Goal: Task Accomplishment & Management: Use online tool/utility

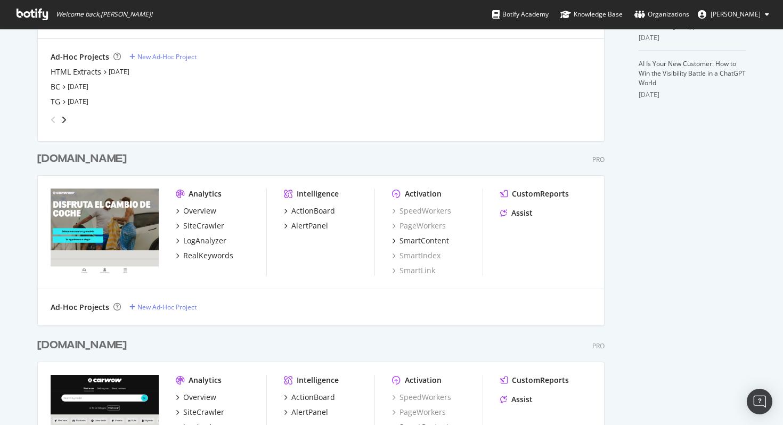
scroll to position [469, 0]
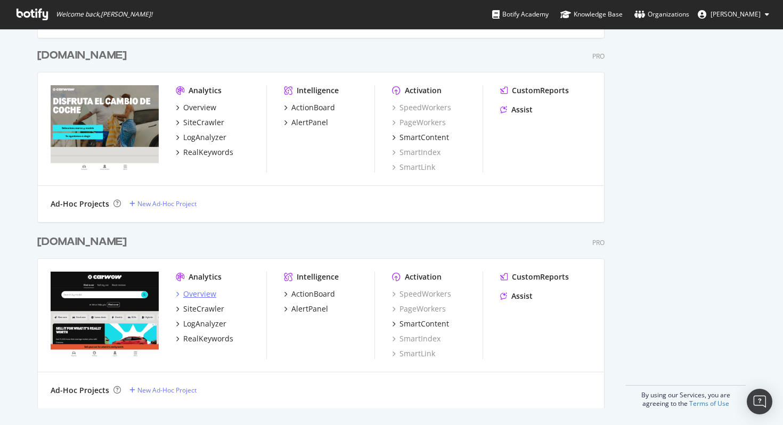
click at [199, 293] on div "Overview" at bounding box center [199, 294] width 33 height 11
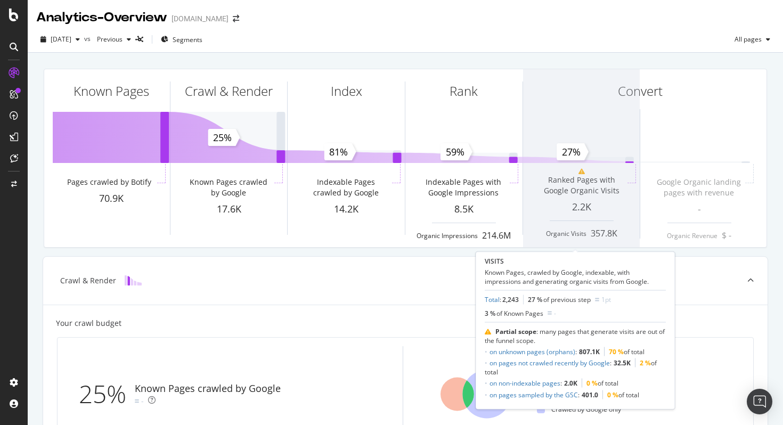
click at [587, 175] on span at bounding box center [581, 158] width 117 height 178
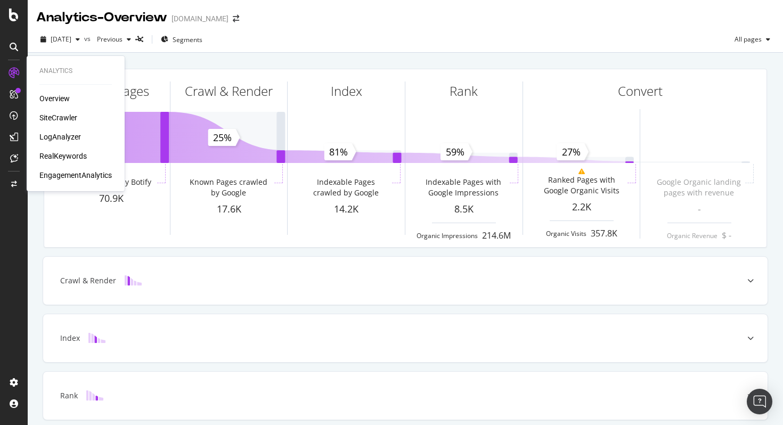
click at [59, 116] on div "SiteCrawler" at bounding box center [58, 117] width 38 height 11
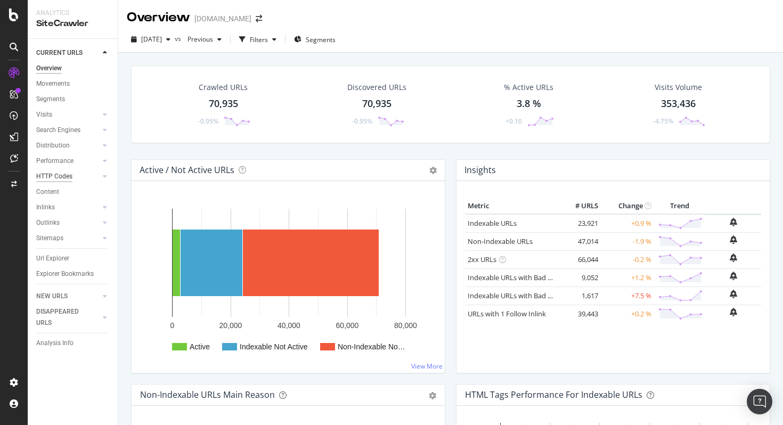
click at [68, 177] on div "HTTP Codes" at bounding box center [54, 176] width 36 height 11
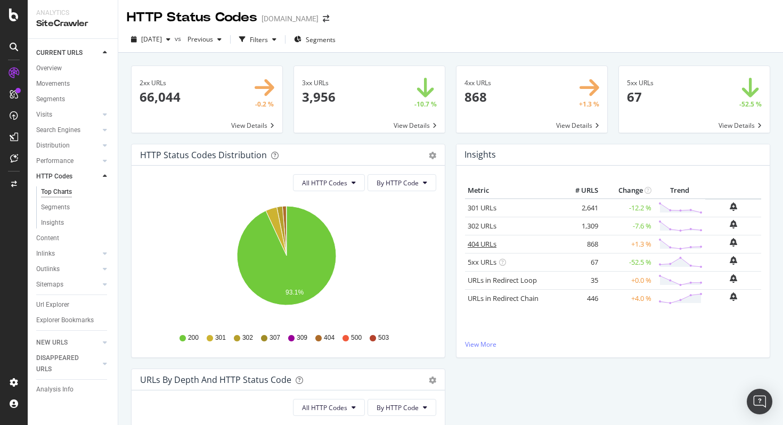
click at [477, 245] on link "404 URLs" at bounding box center [482, 244] width 29 height 10
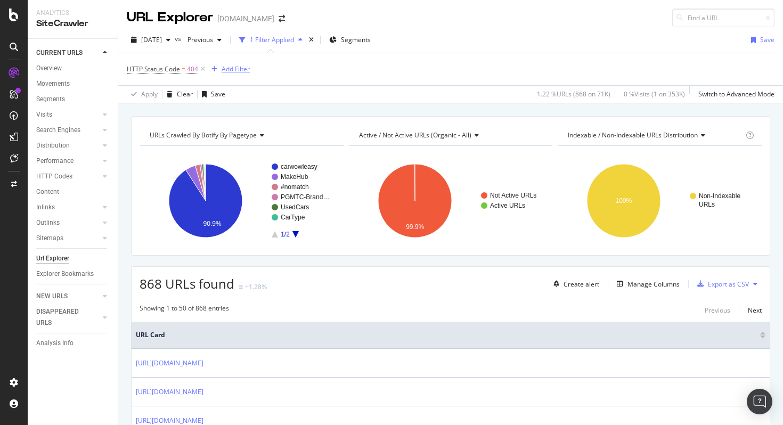
click at [224, 68] on div "Add Filter" at bounding box center [236, 68] width 28 height 9
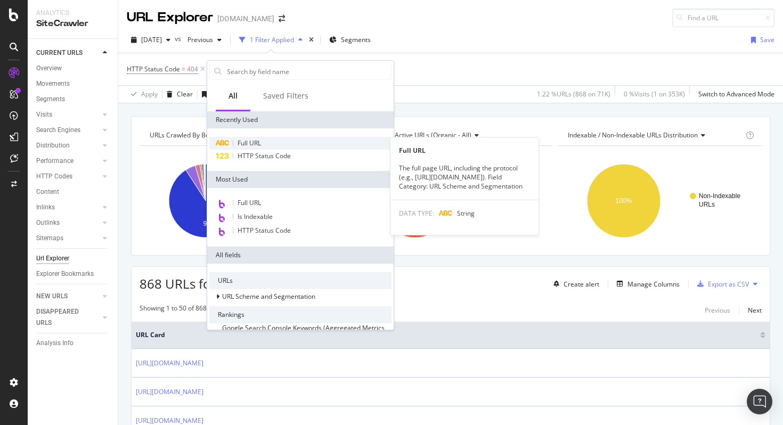
click at [246, 143] on span "Full URL" at bounding box center [249, 143] width 23 height 9
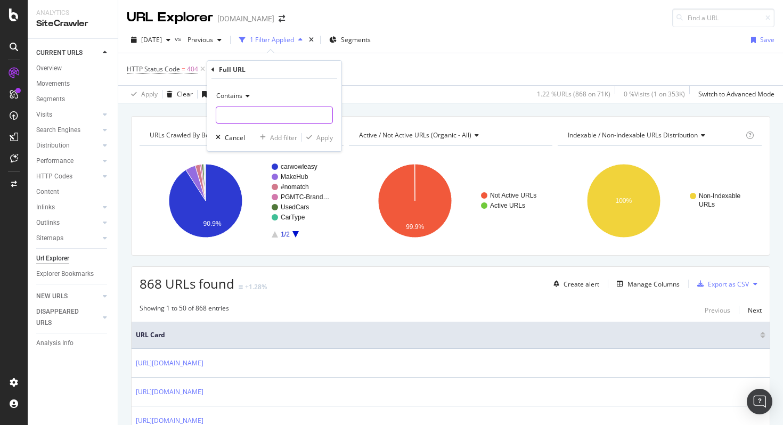
click at [246, 116] on input "text" at bounding box center [274, 115] width 116 height 17
paste input "[URL][DOMAIN_NAME]"
type input "[URL][DOMAIN_NAME]"
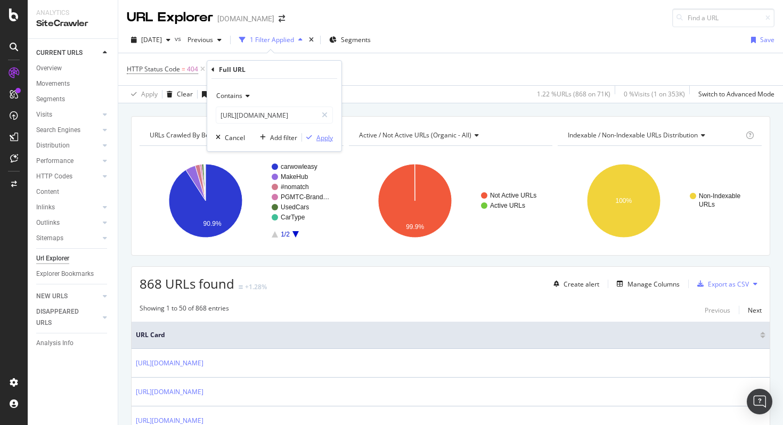
click at [322, 141] on div "Apply" at bounding box center [324, 137] width 17 height 9
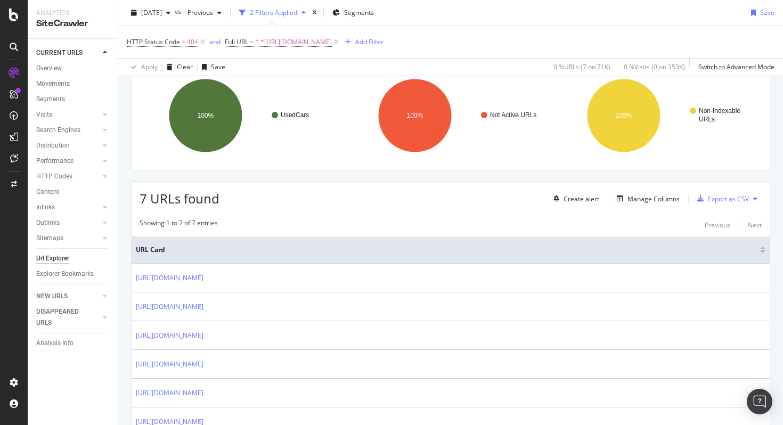
scroll to position [187, 0]
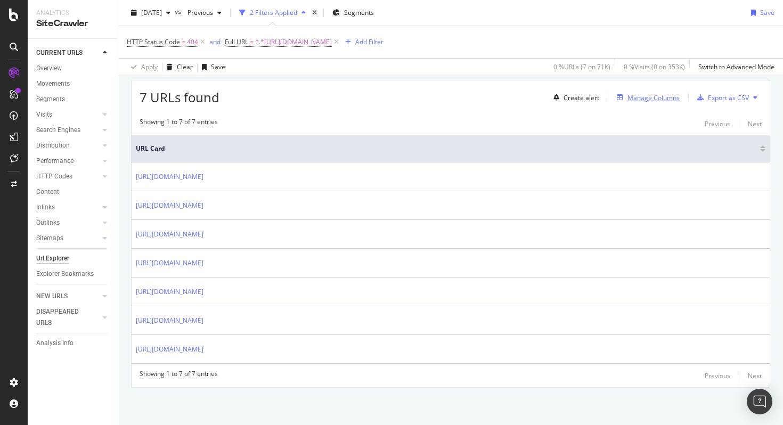
click at [642, 101] on div "Manage Columns" at bounding box center [654, 97] width 52 height 9
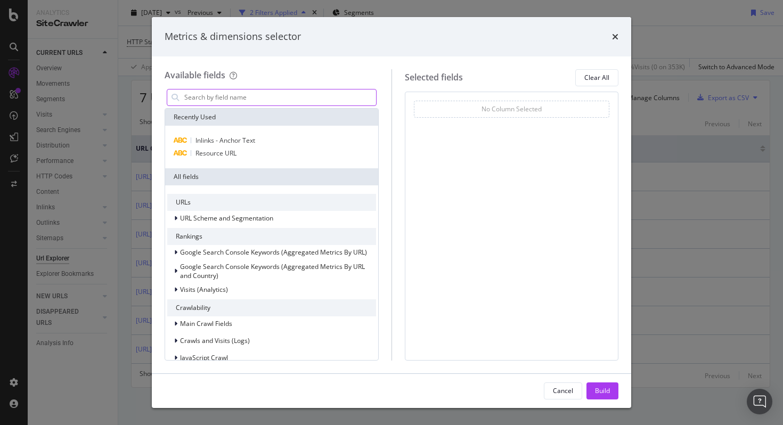
click at [238, 103] on input "modal" at bounding box center [279, 98] width 193 height 16
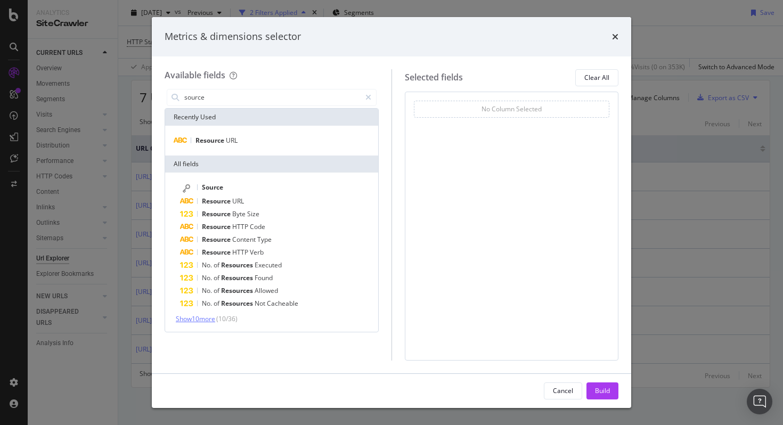
type input "source"
click at [202, 320] on span "Show 10 more" at bounding box center [195, 318] width 39 height 9
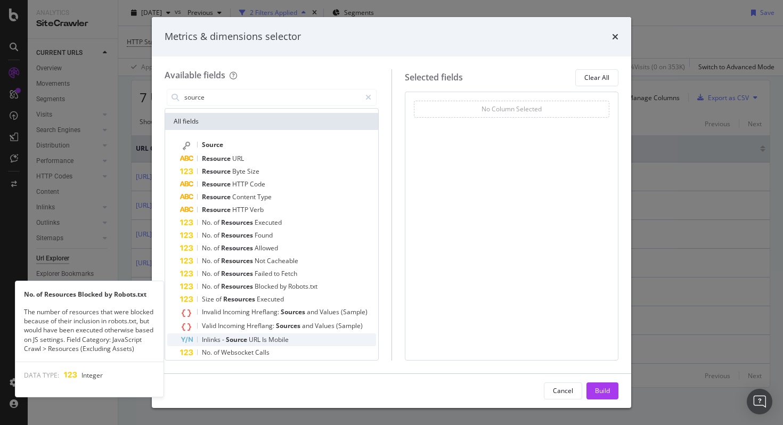
scroll to position [42, 0]
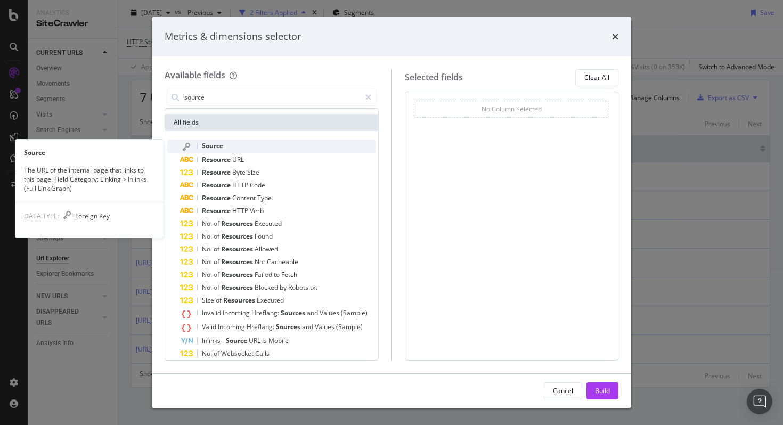
click at [223, 144] on span "Source" at bounding box center [212, 145] width 21 height 9
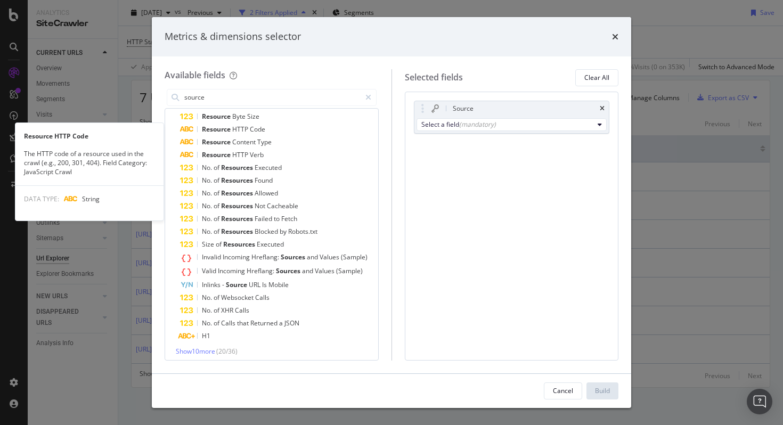
scroll to position [101, 0]
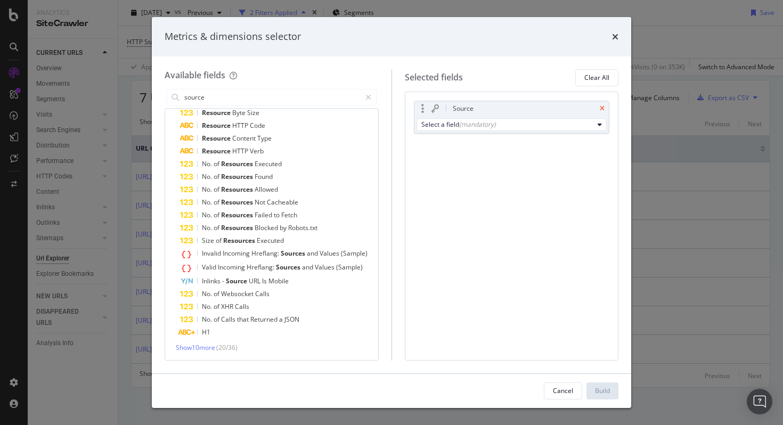
click at [604, 105] on icon "times" at bounding box center [602, 108] width 5 height 6
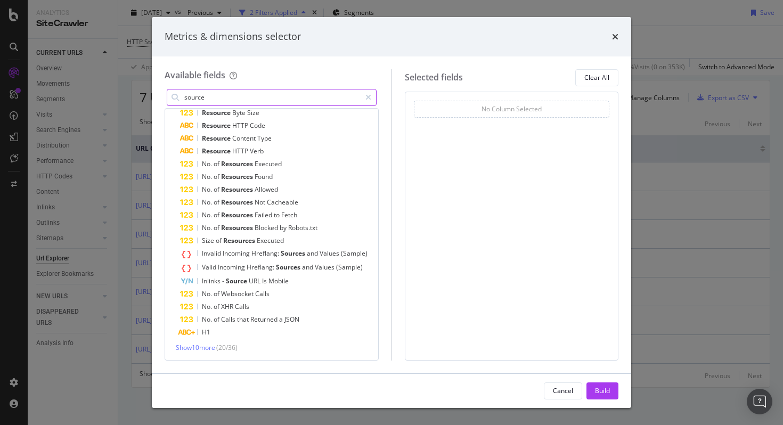
click at [215, 103] on input "source" at bounding box center [271, 98] width 177 height 16
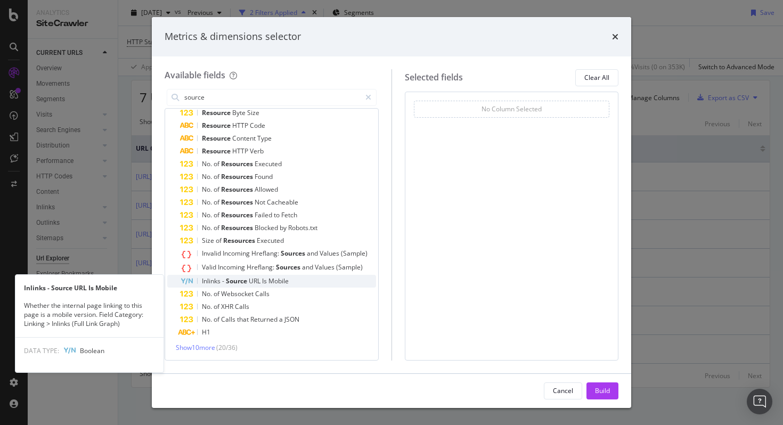
click at [241, 281] on span "Source" at bounding box center [237, 281] width 23 height 9
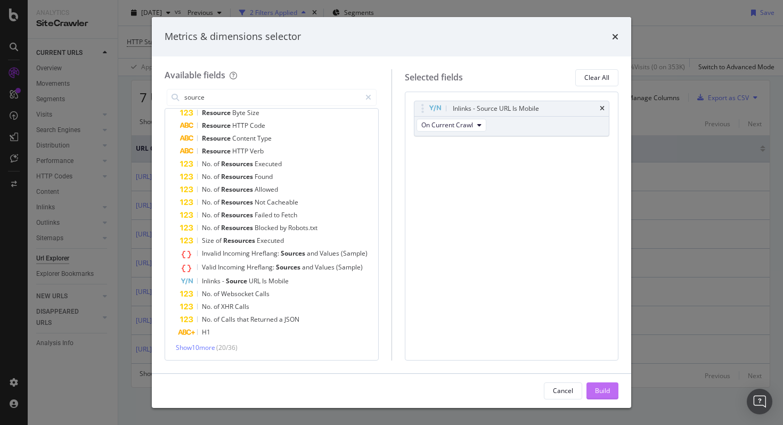
click at [603, 392] on div "Build" at bounding box center [602, 390] width 15 height 9
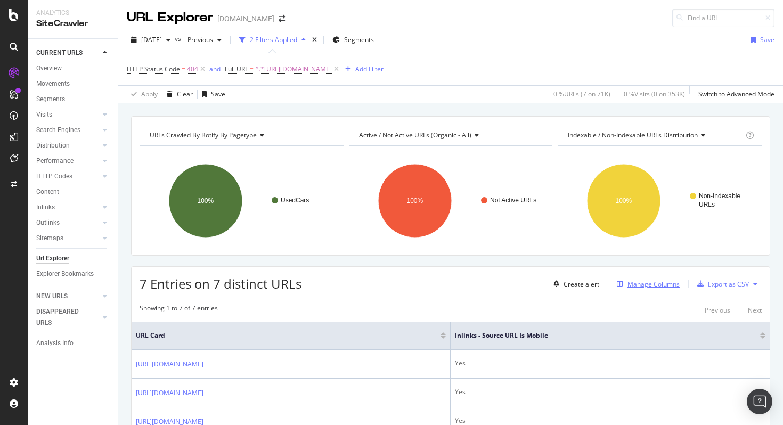
click at [629, 288] on div "Manage Columns" at bounding box center [654, 284] width 52 height 9
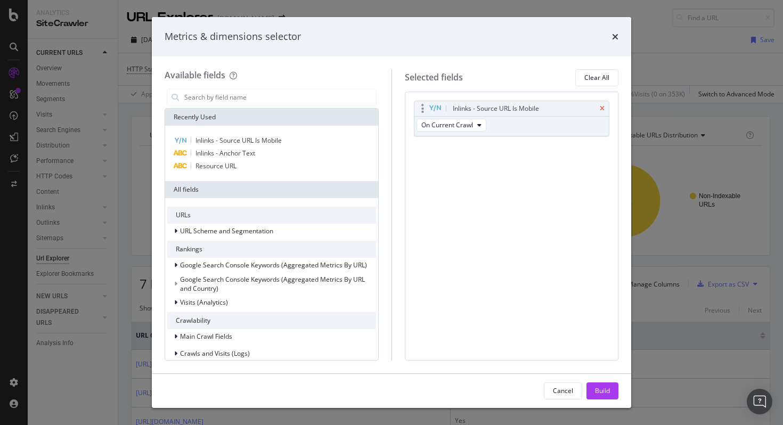
click at [603, 109] on icon "times" at bounding box center [602, 108] width 5 height 6
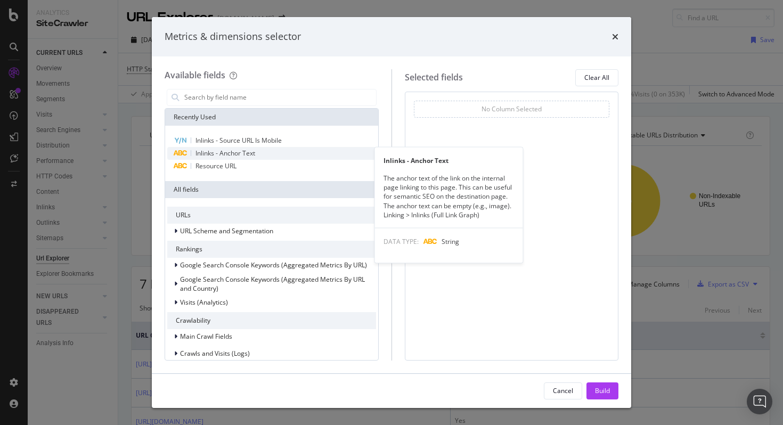
click at [251, 151] on span "Inlinks - Anchor Text" at bounding box center [226, 153] width 60 height 9
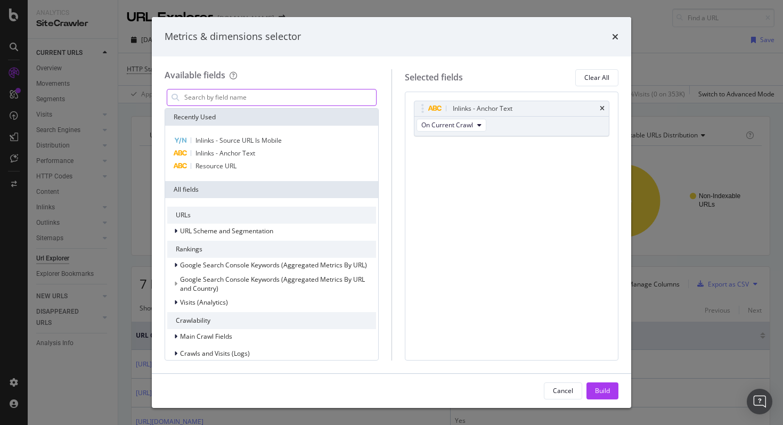
click at [232, 101] on input "modal" at bounding box center [279, 98] width 193 height 16
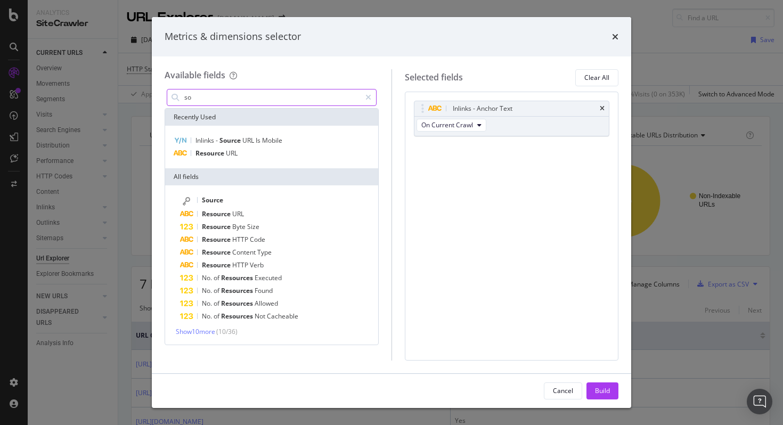
type input "s"
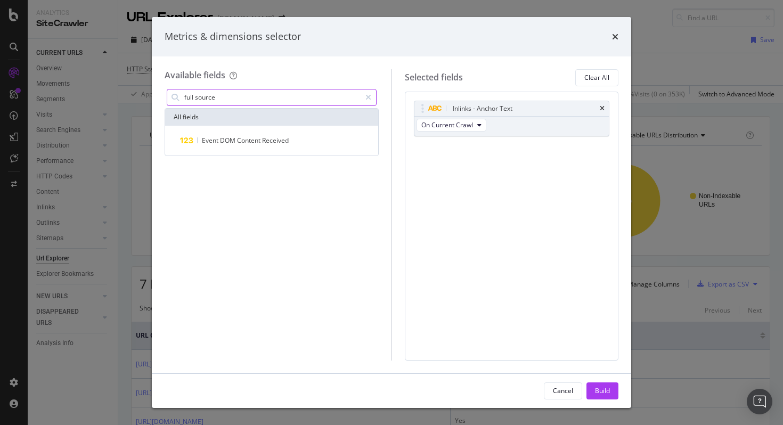
type input "full source"
click at [620, 42] on div "Metrics & dimensions selector" at bounding box center [392, 36] width 480 height 39
click at [615, 35] on icon "times" at bounding box center [615, 37] width 6 height 9
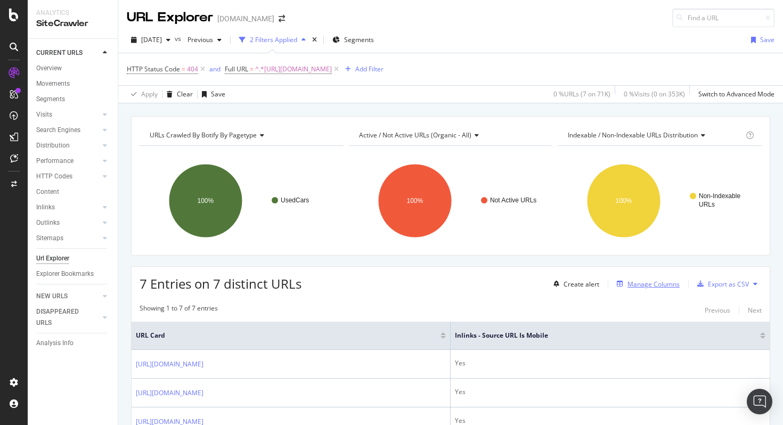
click at [653, 282] on div "Manage Columns" at bounding box center [654, 284] width 52 height 9
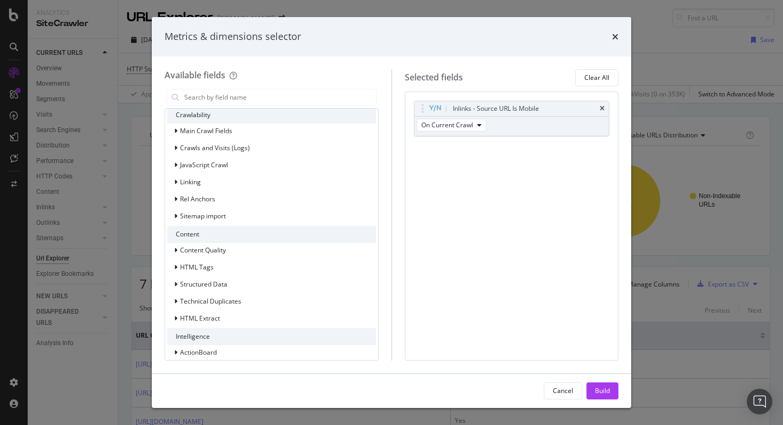
scroll to position [214, 0]
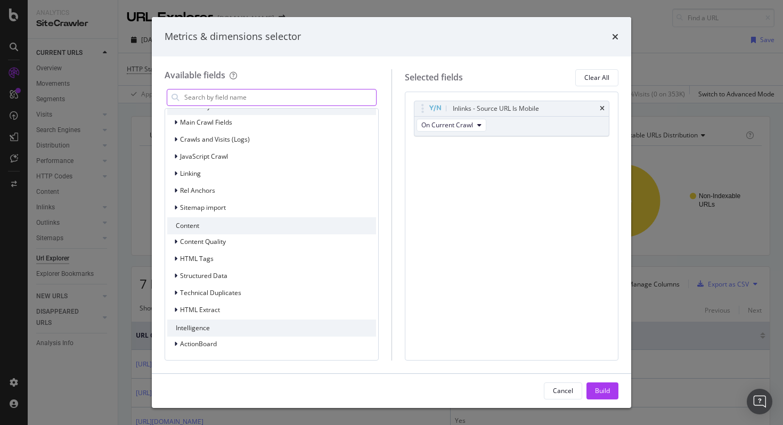
click at [234, 99] on input "modal" at bounding box center [279, 98] width 193 height 16
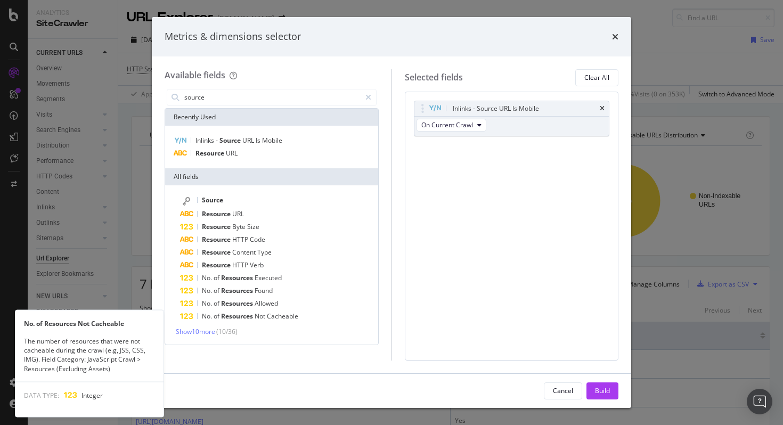
type input "source"
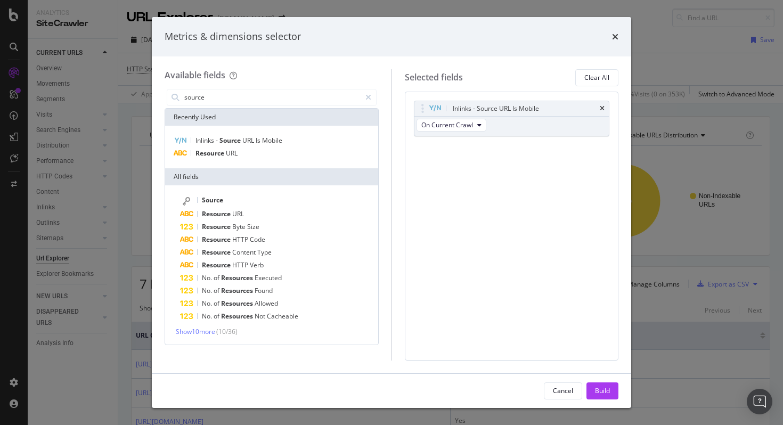
click at [201, 326] on div "Source Resource URL Resource Byte Size Resource HTTP Code Resource Content Type…" at bounding box center [271, 265] width 209 height 142
click at [201, 329] on span "Show 10 more" at bounding box center [195, 331] width 39 height 9
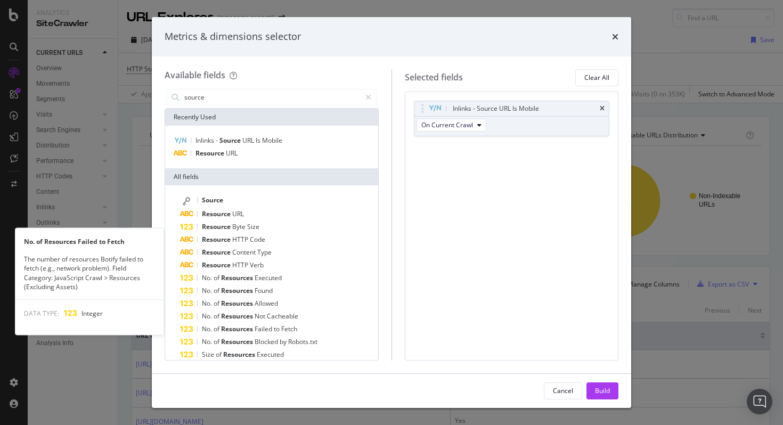
scroll to position [114, 0]
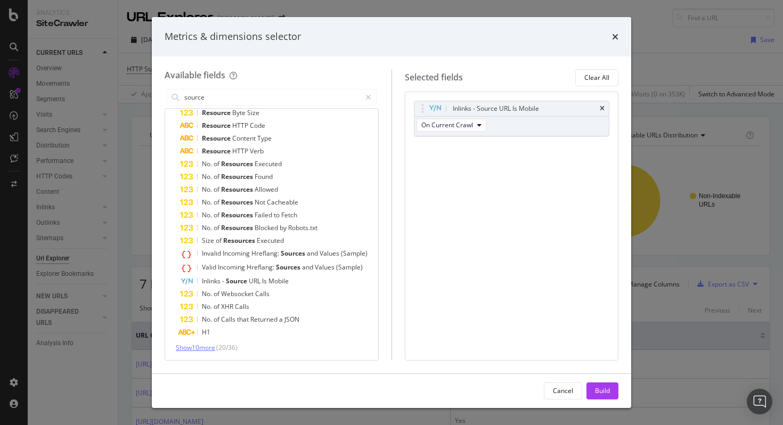
click at [196, 345] on span "Show 10 more" at bounding box center [195, 347] width 39 height 9
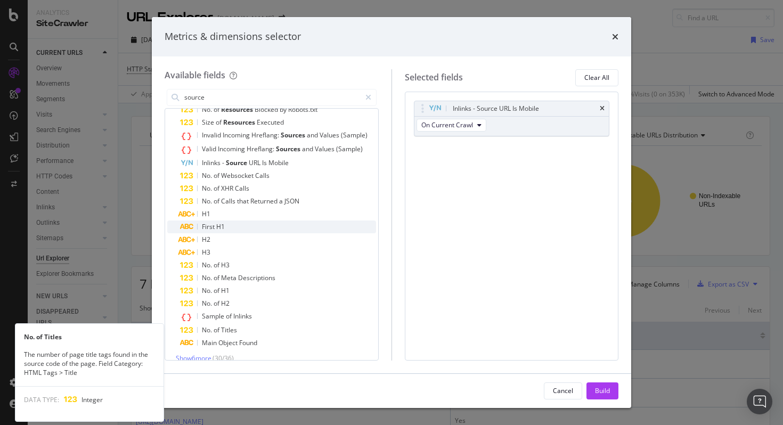
scroll to position [243, 0]
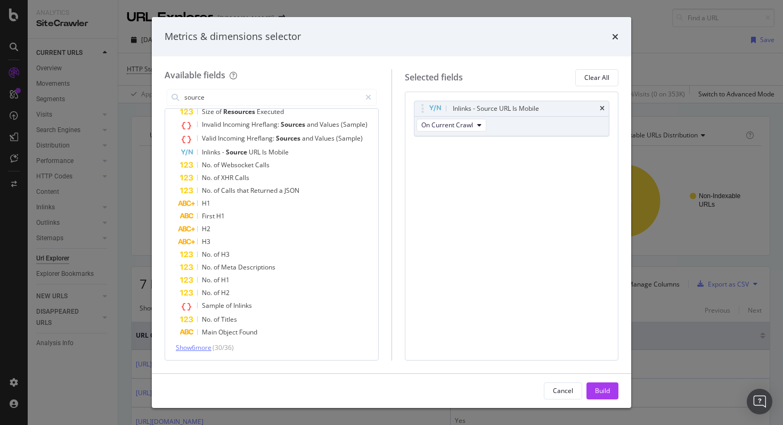
click at [197, 345] on span "Show 6 more" at bounding box center [194, 347] width 36 height 9
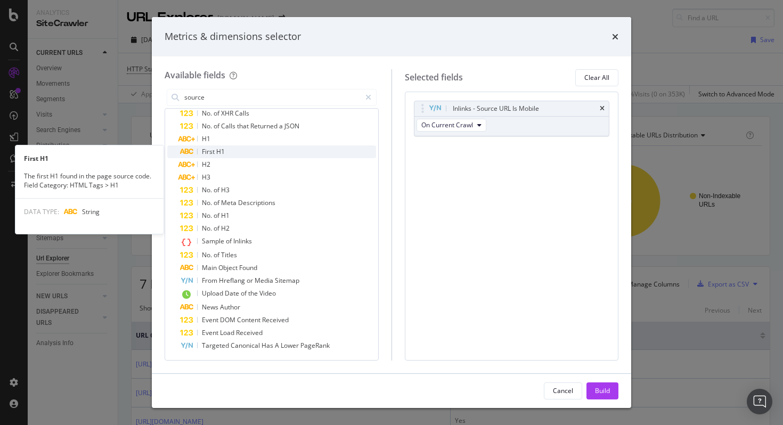
scroll to position [0, 0]
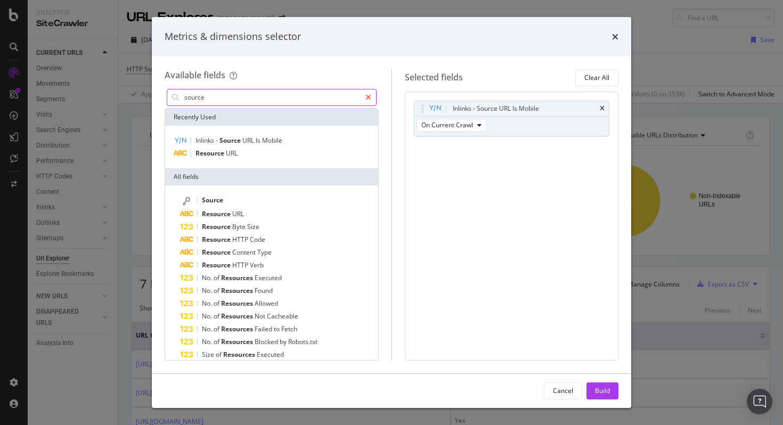
click at [367, 99] on icon "modal" at bounding box center [369, 97] width 6 height 7
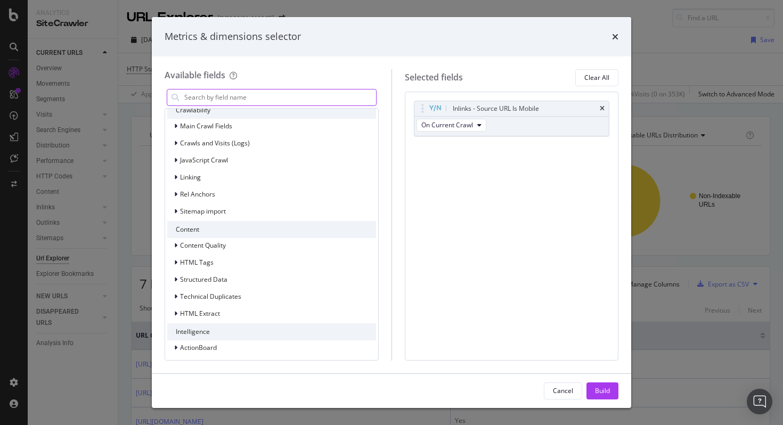
scroll to position [214, 0]
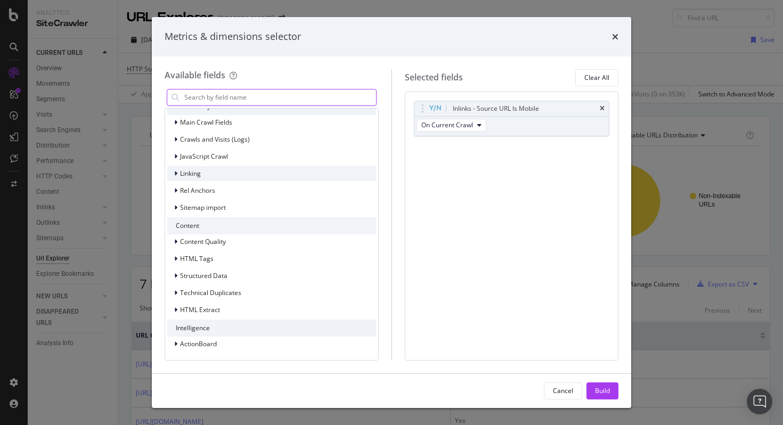
click at [176, 176] on icon "modal" at bounding box center [175, 174] width 3 height 6
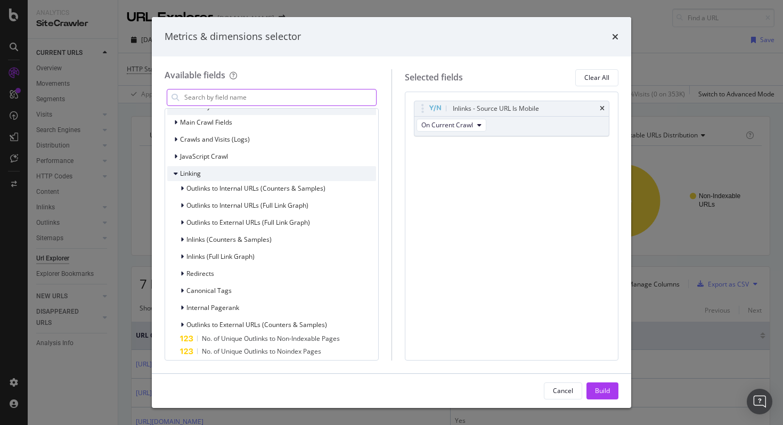
click at [176, 176] on icon "modal" at bounding box center [176, 174] width 4 height 6
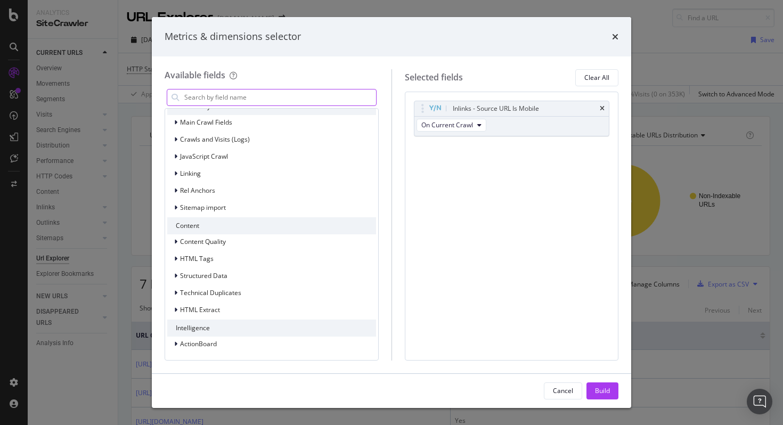
scroll to position [0, 0]
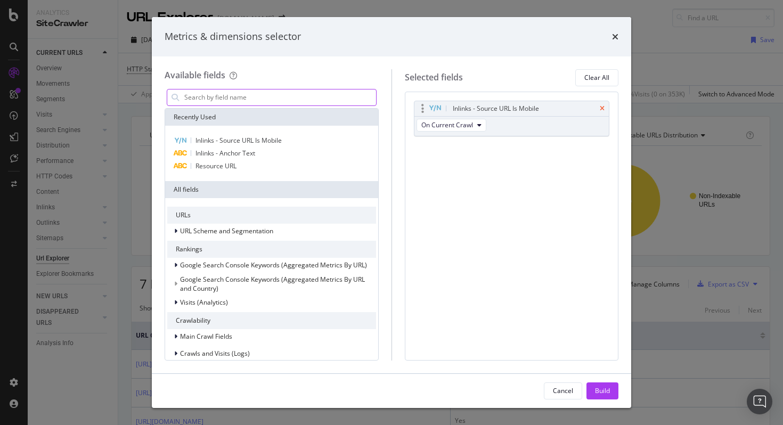
click at [601, 105] on icon "times" at bounding box center [602, 108] width 5 height 6
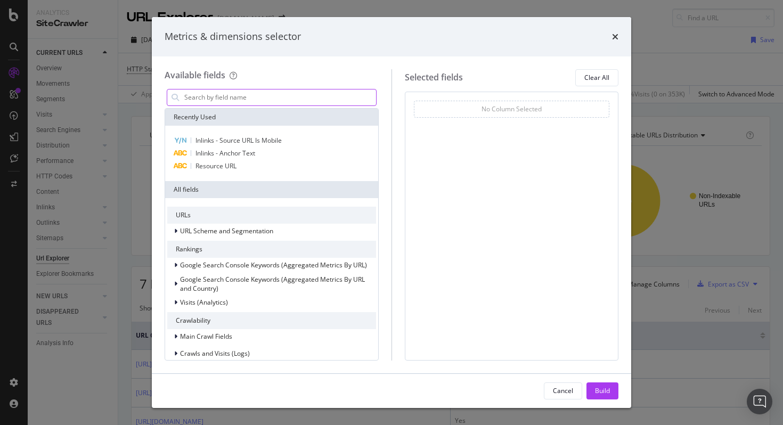
click at [269, 94] on input "modal" at bounding box center [279, 98] width 193 height 16
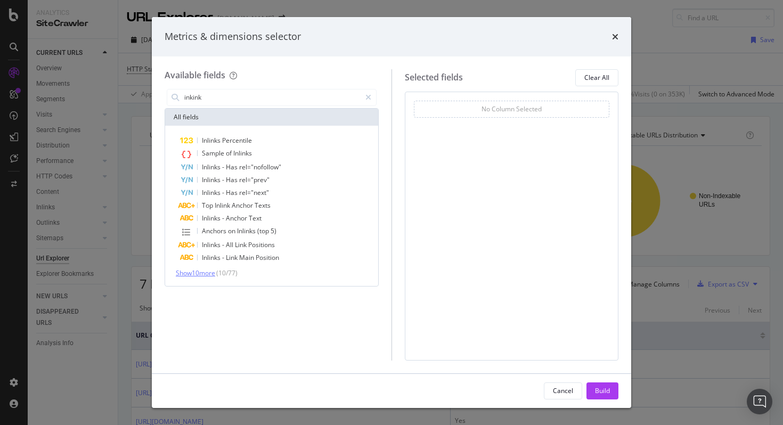
click at [201, 274] on span "Show 10 more" at bounding box center [195, 273] width 39 height 9
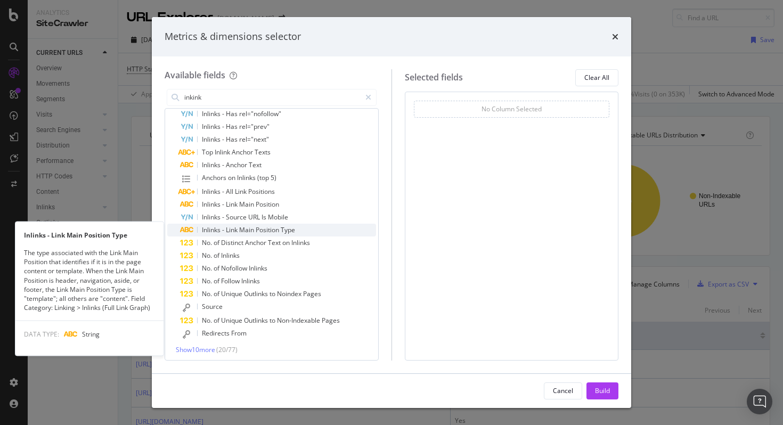
scroll to position [55, 0]
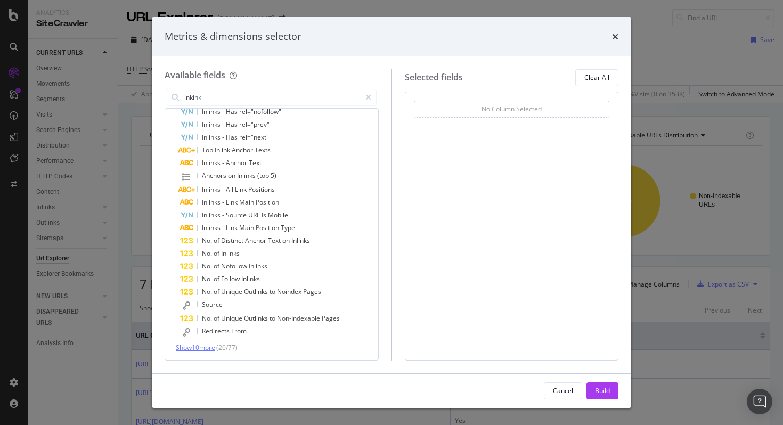
click at [182, 348] on span "Show 10 more" at bounding box center [195, 347] width 39 height 9
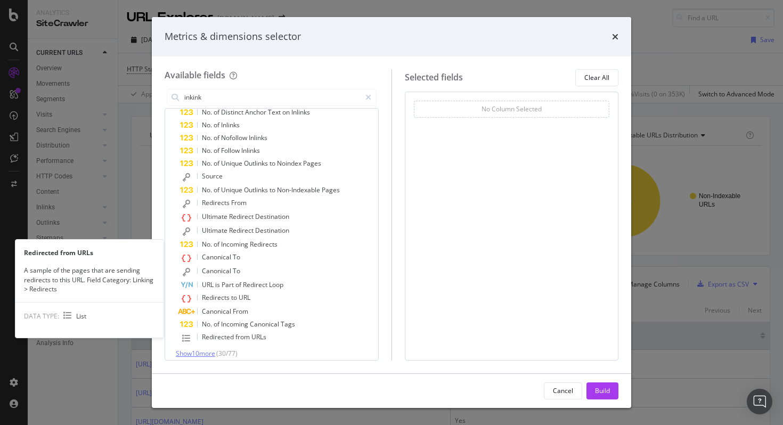
scroll to position [190, 0]
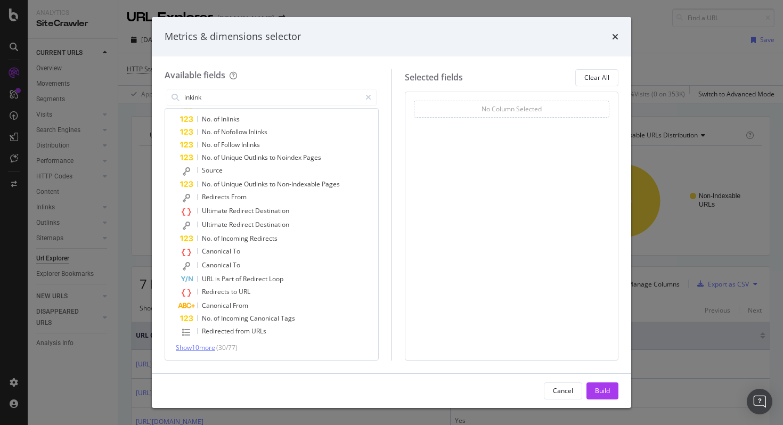
click at [182, 347] on span "Show 10 more" at bounding box center [195, 347] width 39 height 9
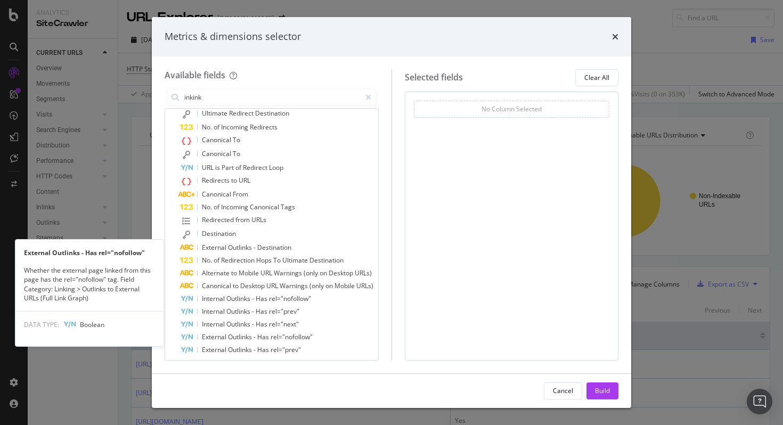
scroll to position [319, 0]
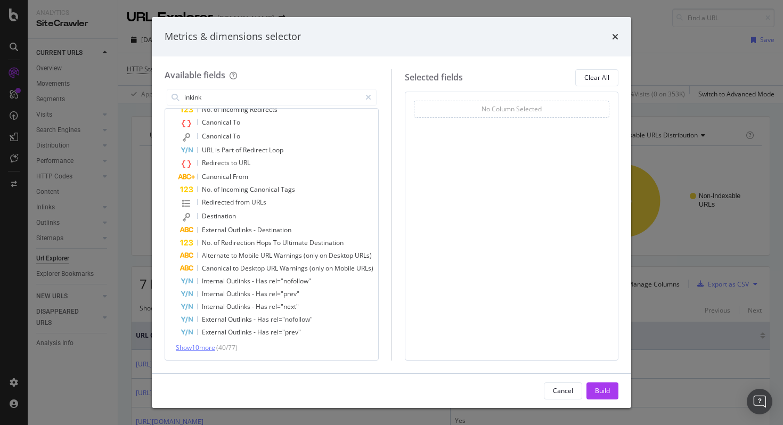
click at [182, 347] on span "Show 10 more" at bounding box center [195, 347] width 39 height 9
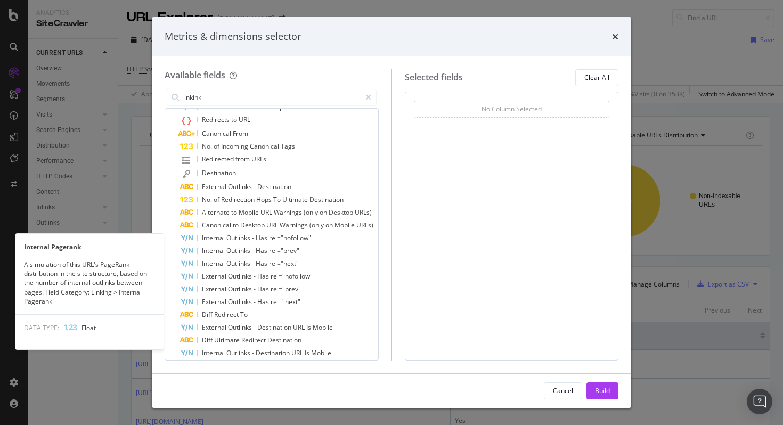
scroll to position [447, 0]
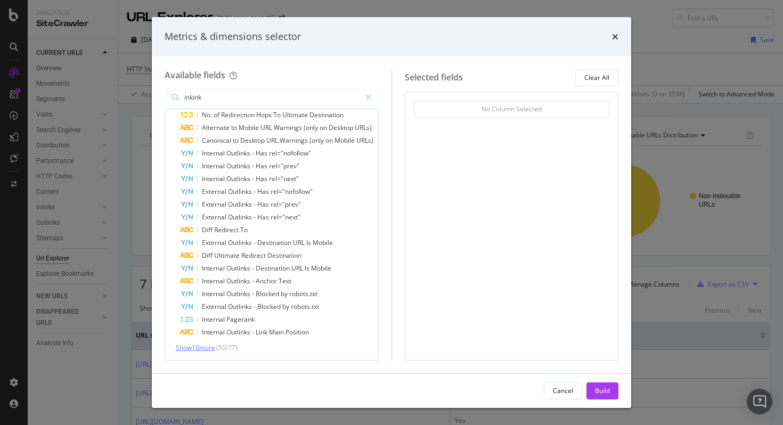
click at [182, 347] on span "Show 10 more" at bounding box center [195, 347] width 39 height 9
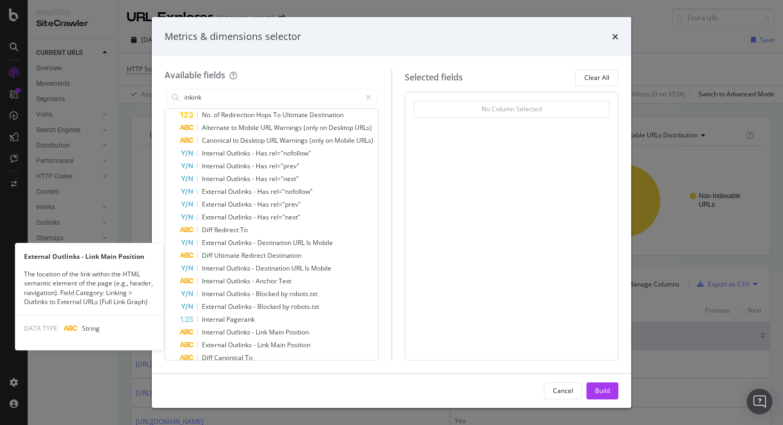
scroll to position [574, 0]
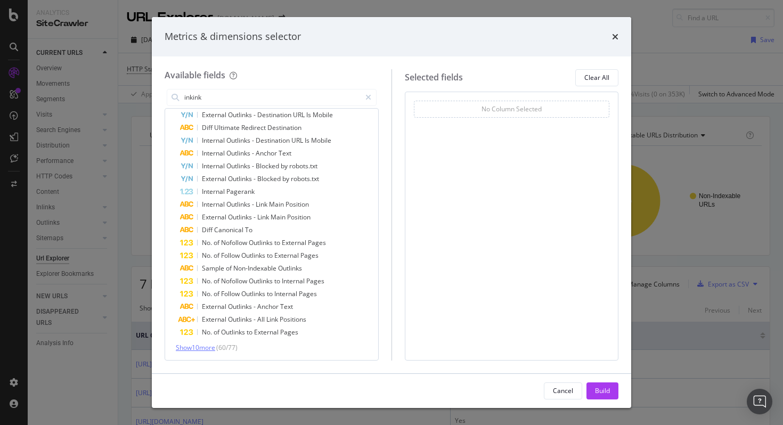
click at [182, 347] on span "Show 10 more" at bounding box center [195, 347] width 39 height 9
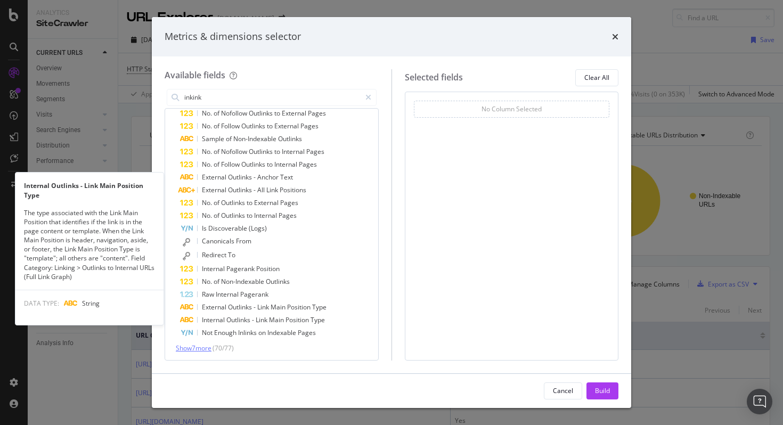
scroll to position [704, 0]
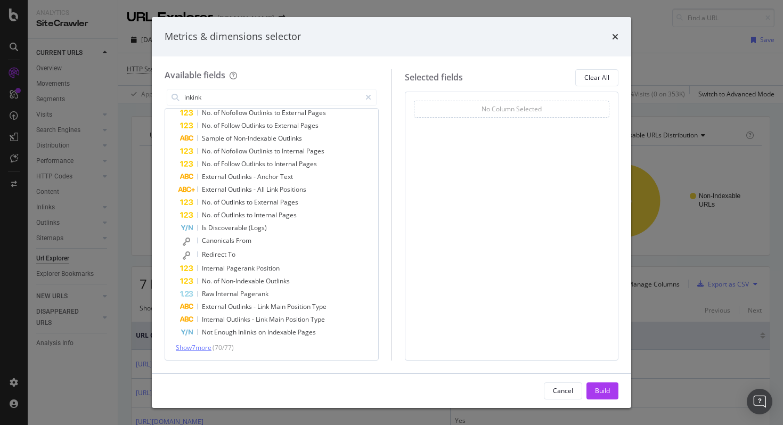
click at [182, 347] on span "Show 7 more" at bounding box center [194, 347] width 36 height 9
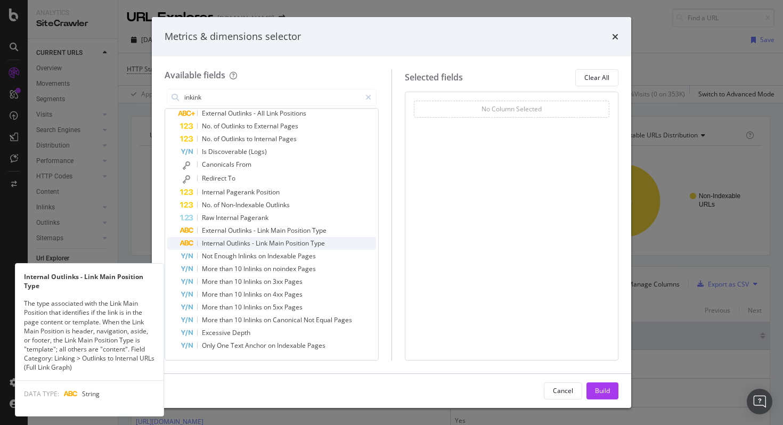
scroll to position [0, 0]
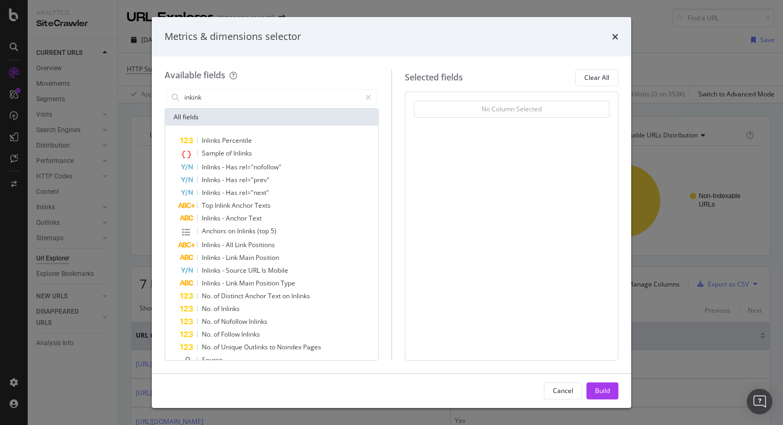
click at [620, 33] on div "Metrics & dimensions selector" at bounding box center [392, 36] width 480 height 39
click at [229, 106] on div "inkink" at bounding box center [272, 97] width 214 height 21
click at [215, 95] on input "inkink" at bounding box center [271, 98] width 177 height 16
paste input "Url Source"
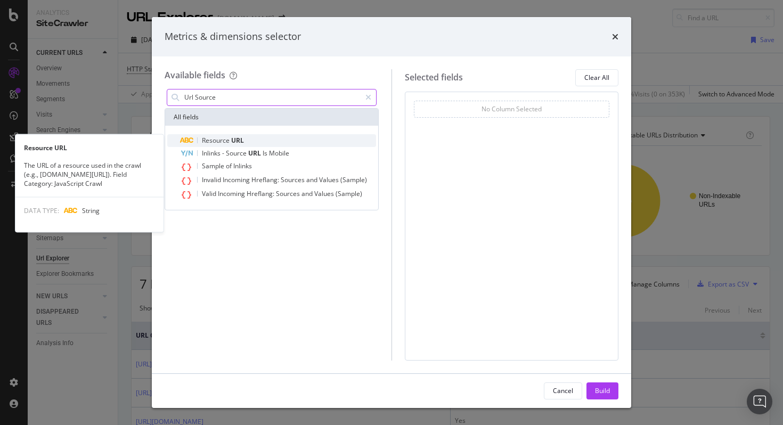
type input "Url Source"
click at [232, 142] on span "URL" at bounding box center [237, 140] width 13 height 9
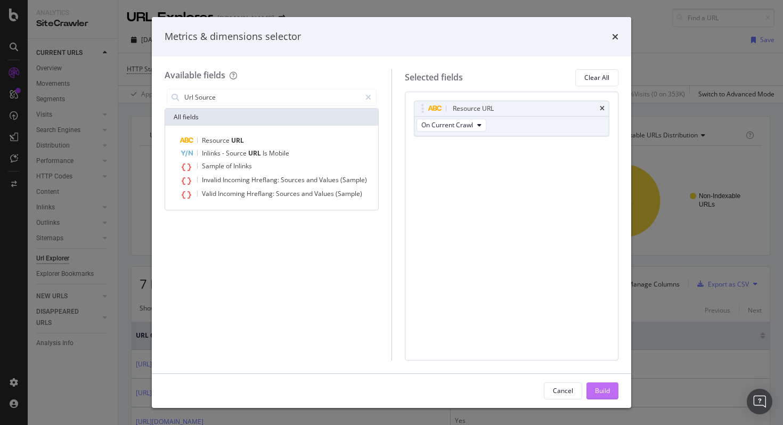
click at [600, 387] on div "Build" at bounding box center [602, 390] width 15 height 9
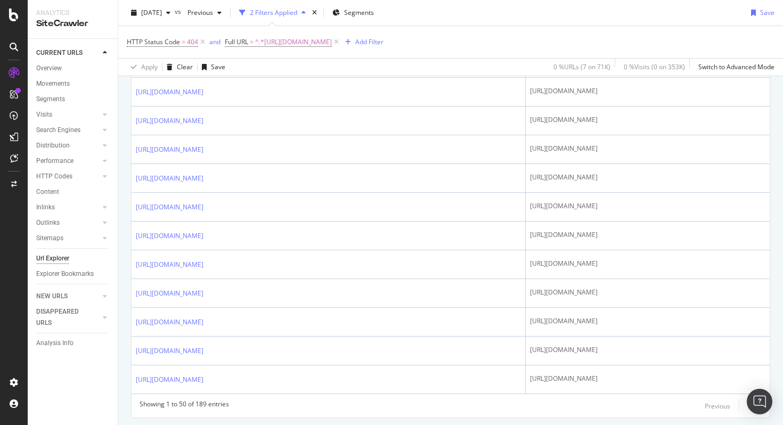
scroll to position [1425, 0]
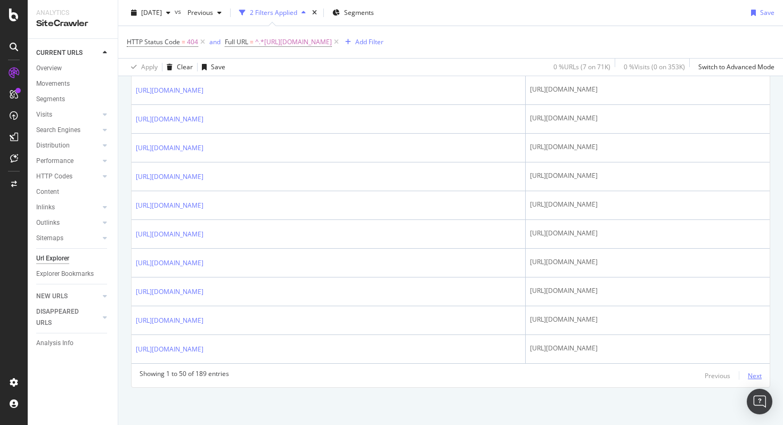
click at [749, 375] on div "Next" at bounding box center [755, 375] width 14 height 9
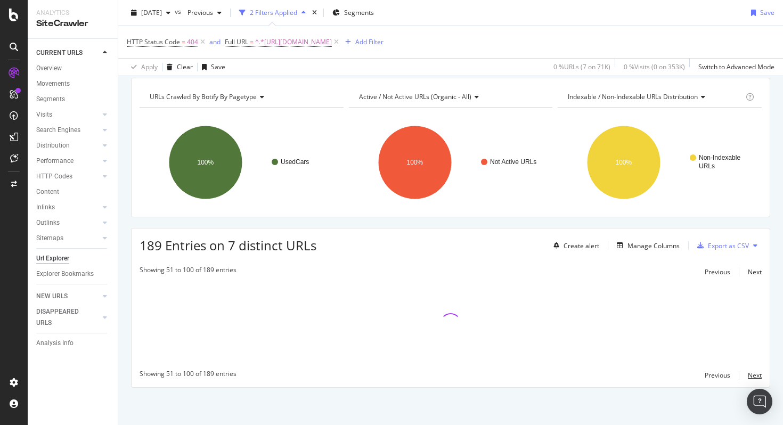
scroll to position [0, 0]
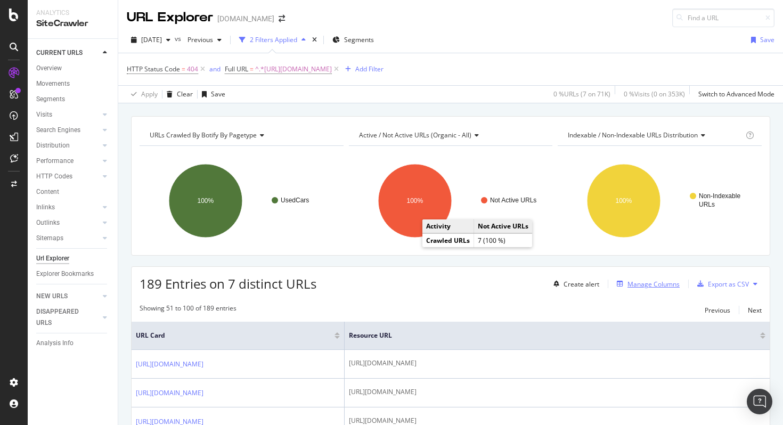
click at [637, 282] on div "Manage Columns" at bounding box center [654, 284] width 52 height 9
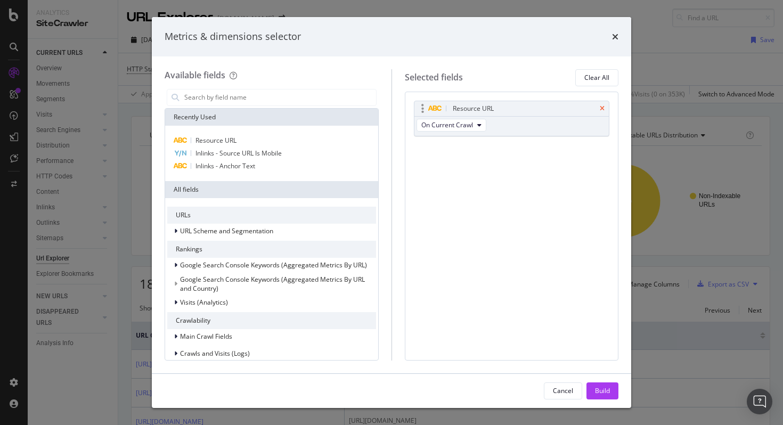
click at [601, 108] on icon "times" at bounding box center [602, 108] width 5 height 6
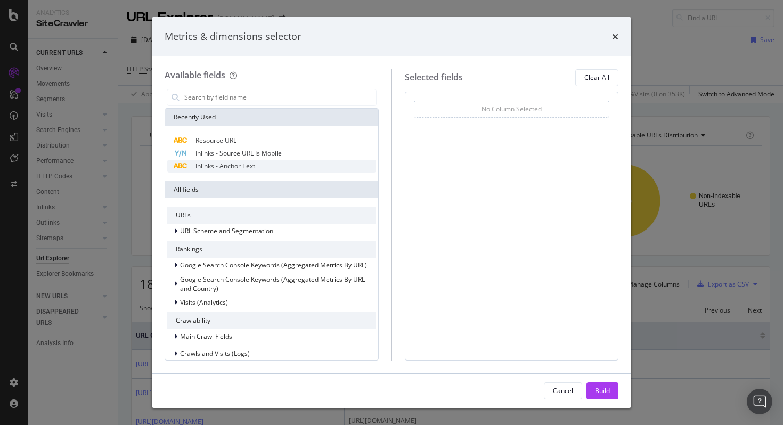
click at [249, 165] on span "Inlinks - Anchor Text" at bounding box center [226, 165] width 60 height 9
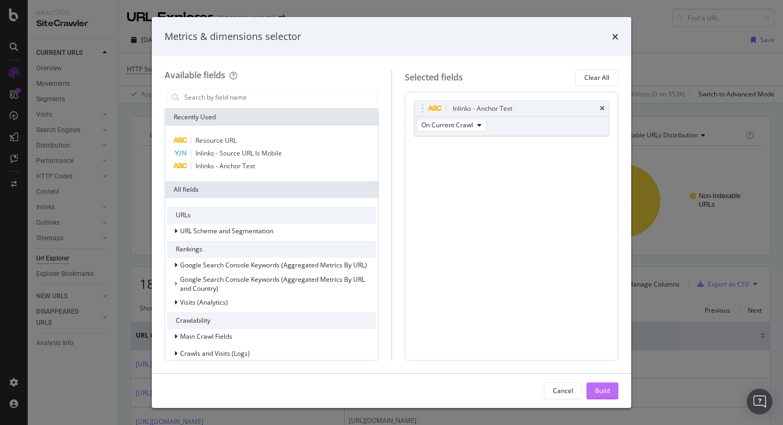
click at [597, 391] on div "Build" at bounding box center [602, 390] width 15 height 9
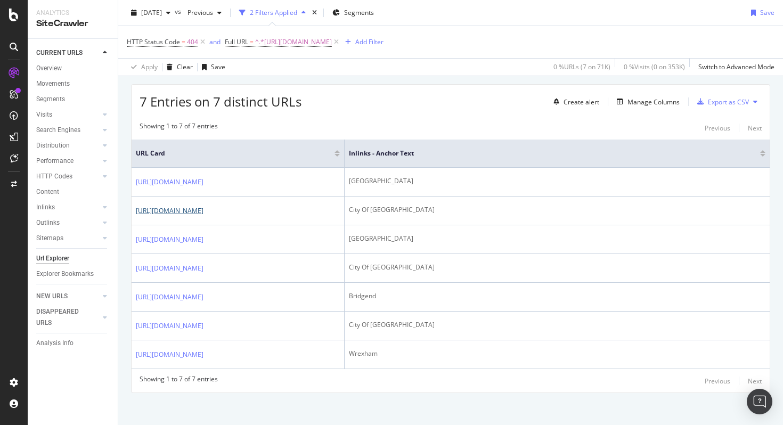
scroll to position [188, 0]
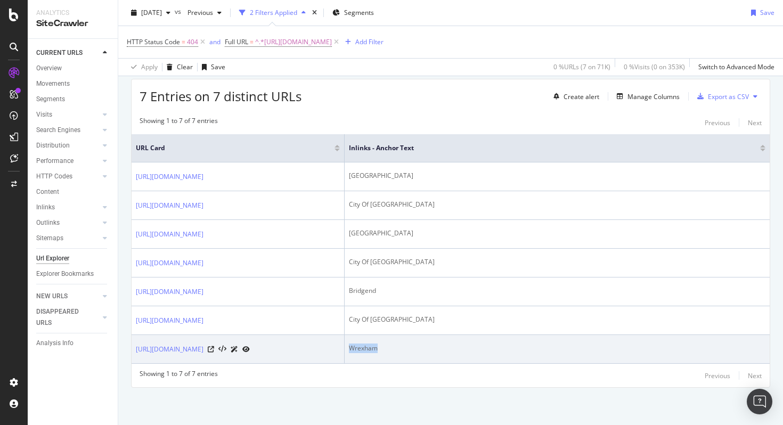
drag, startPoint x: 390, startPoint y: 360, endPoint x: 347, endPoint y: 359, distance: 43.2
click at [347, 359] on td "Wrexham" at bounding box center [557, 349] width 425 height 29
copy div "Wrexham"
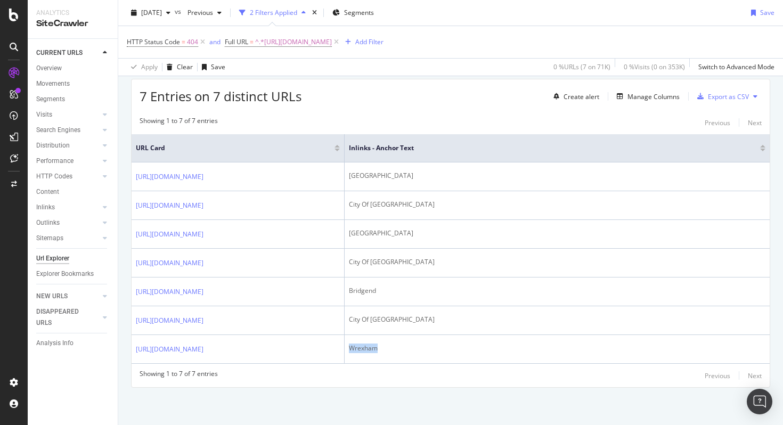
scroll to position [198, 0]
click at [430, 84] on div "7 Entries on 7 distinct URLs Create alert Manage Columns Export as CSV" at bounding box center [451, 92] width 638 height 26
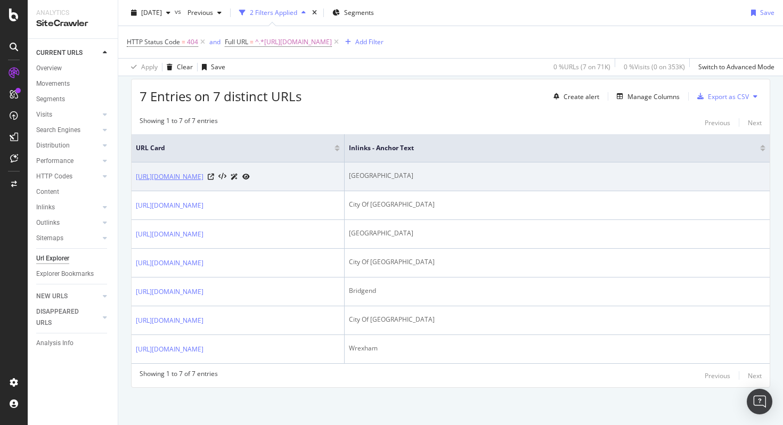
copy link "[URL][DOMAIN_NAME]"
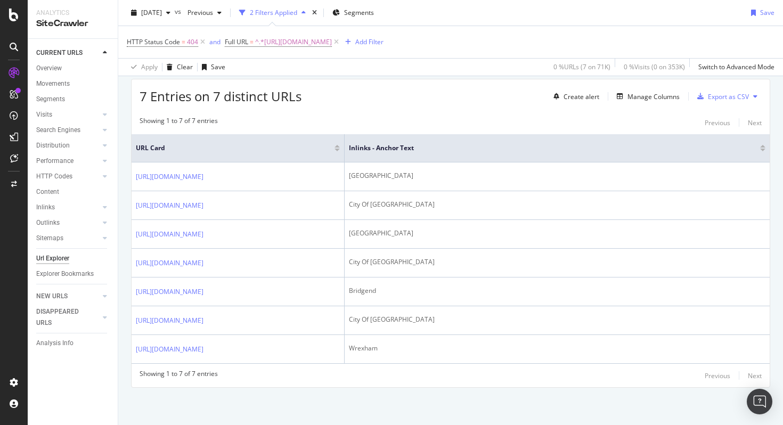
scroll to position [0, 0]
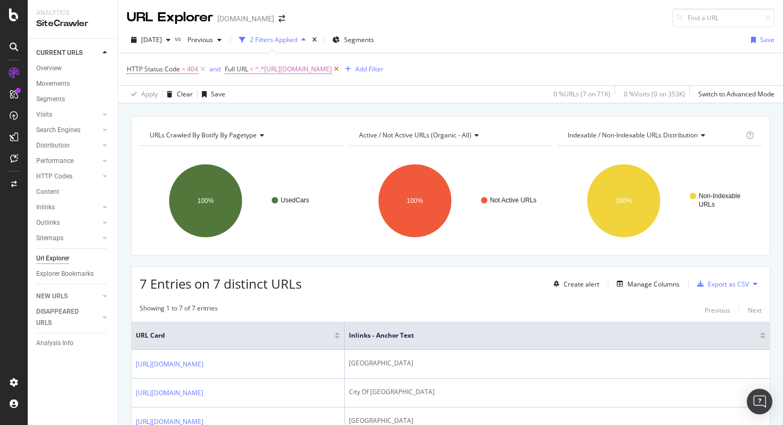
click at [341, 69] on icon at bounding box center [336, 69] width 9 height 11
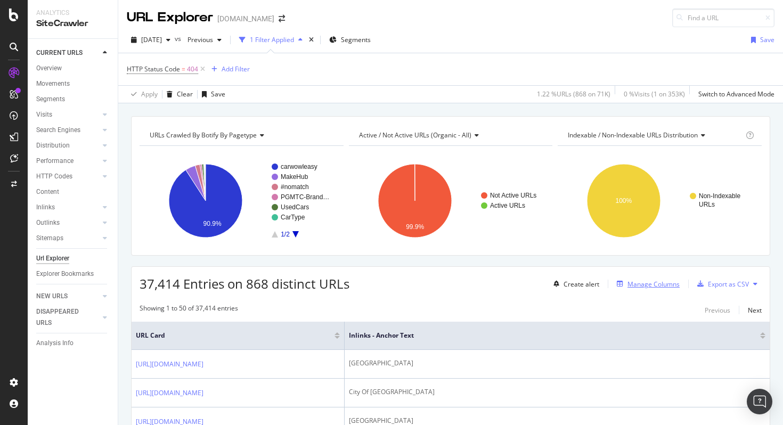
click at [629, 283] on div "Manage Columns" at bounding box center [654, 284] width 52 height 9
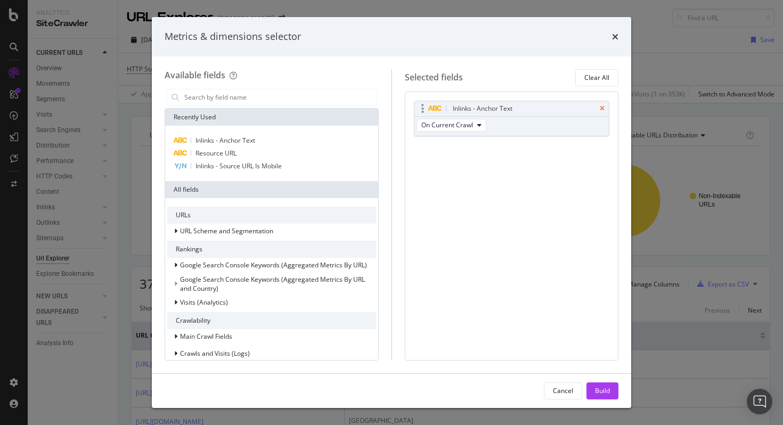
click at [603, 106] on icon "times" at bounding box center [602, 108] width 5 height 6
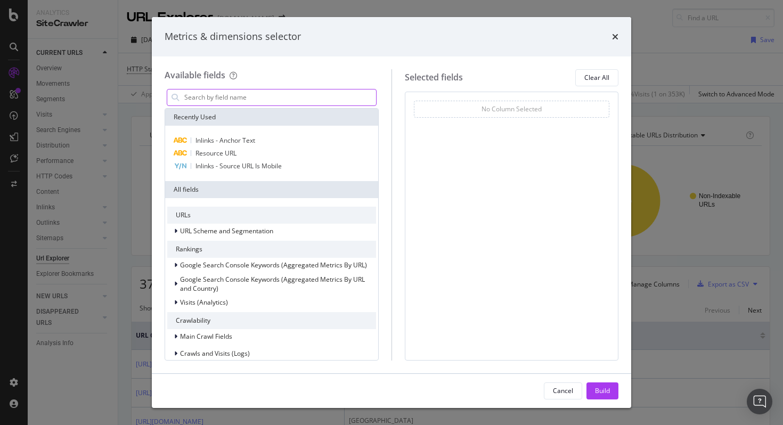
click at [243, 98] on input "modal" at bounding box center [279, 98] width 193 height 16
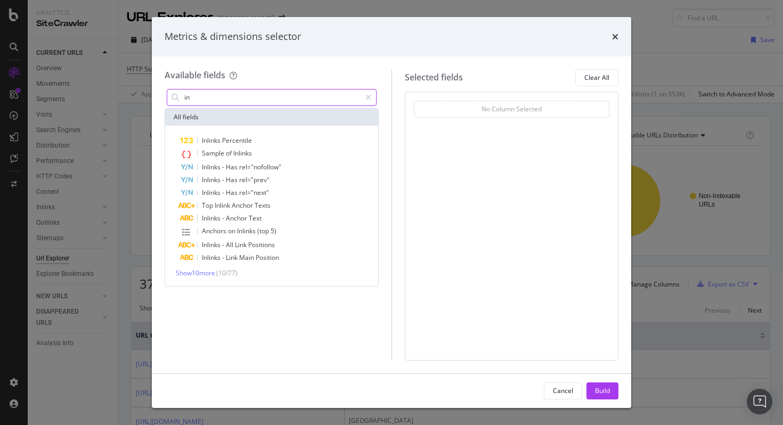
type input "i"
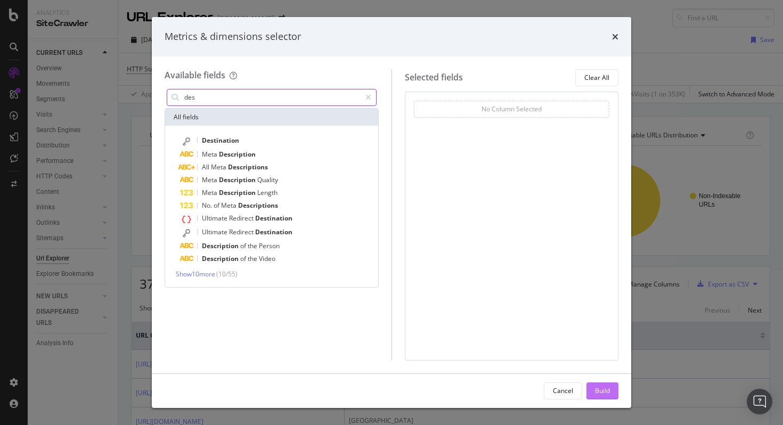
type input "des"
click at [598, 394] on div "Build" at bounding box center [602, 390] width 15 height 9
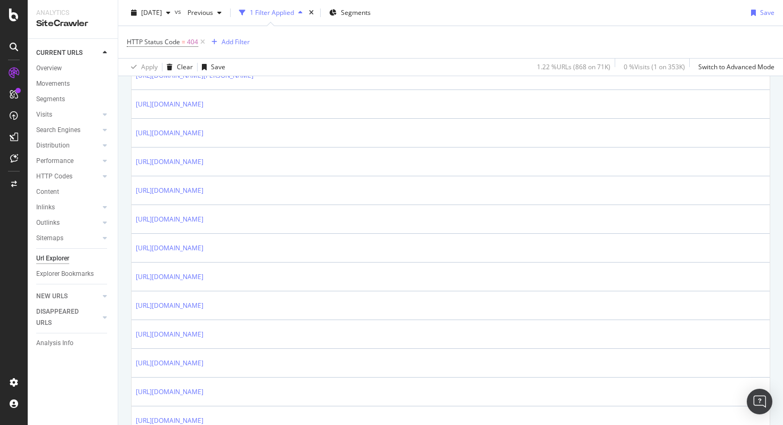
scroll to position [1424, 0]
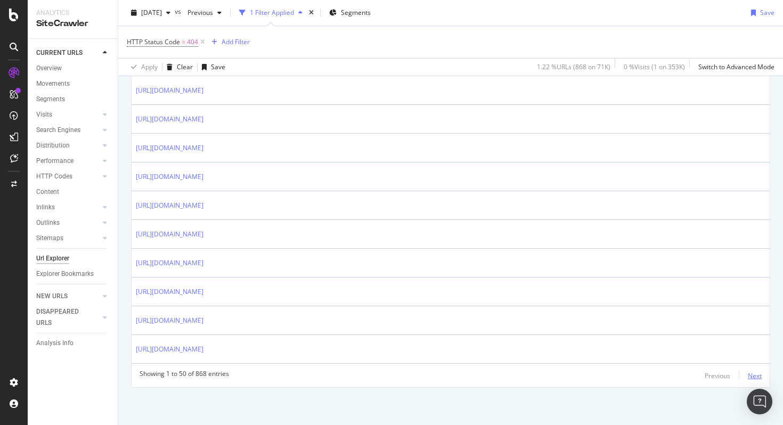
click at [749, 375] on div "Next" at bounding box center [755, 375] width 14 height 9
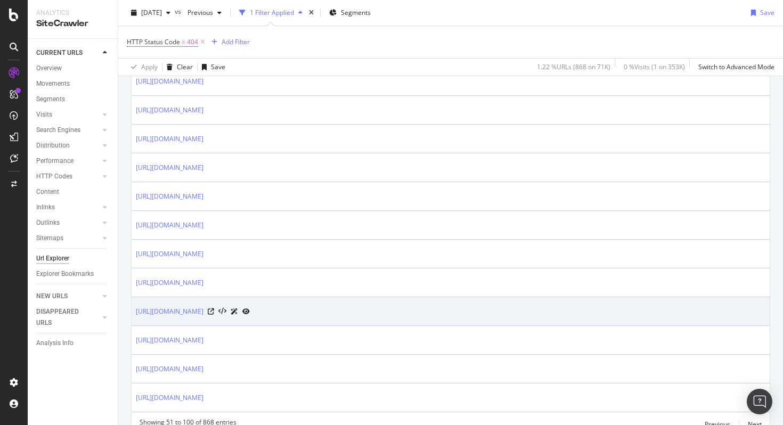
scroll to position [1372, 0]
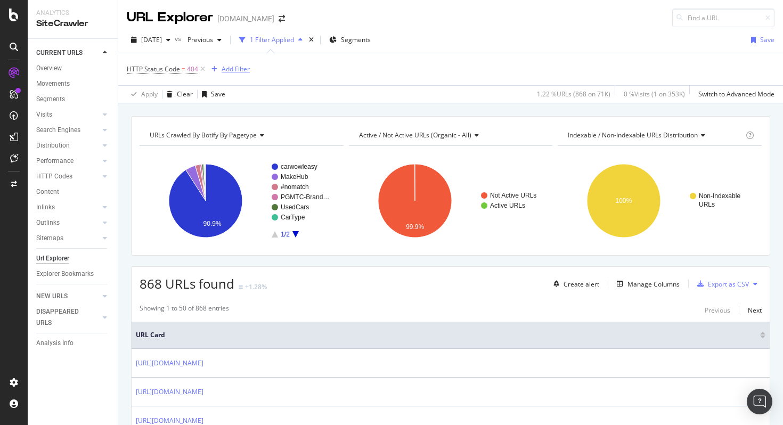
click at [239, 65] on div "Add Filter" at bounding box center [236, 68] width 28 height 9
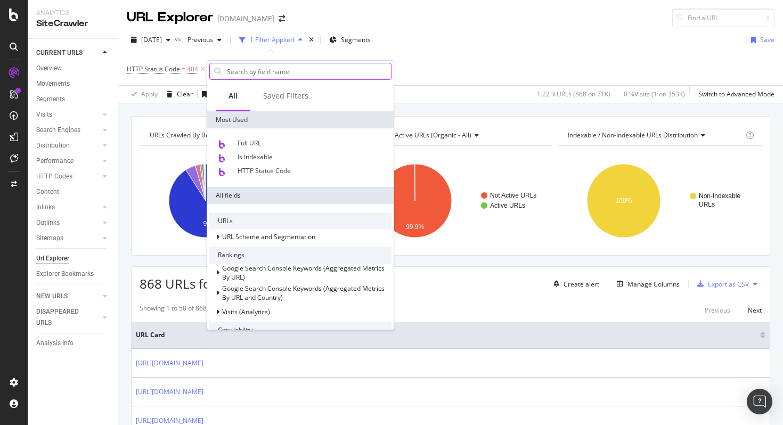
click at [263, 71] on input "text" at bounding box center [308, 71] width 165 height 16
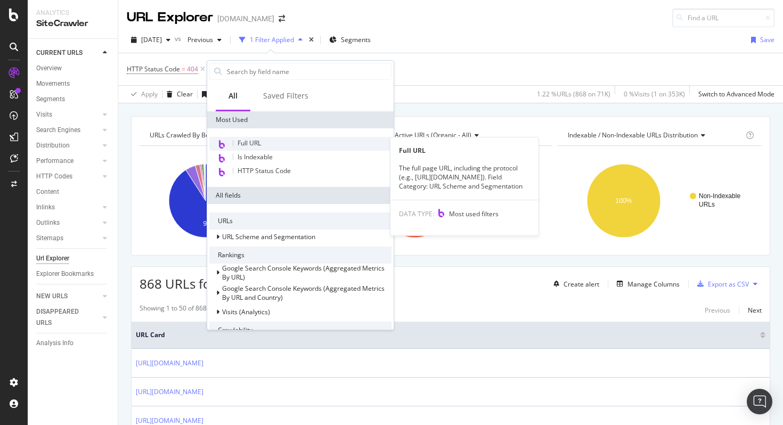
click at [249, 139] on span "Full URL" at bounding box center [249, 143] width 23 height 9
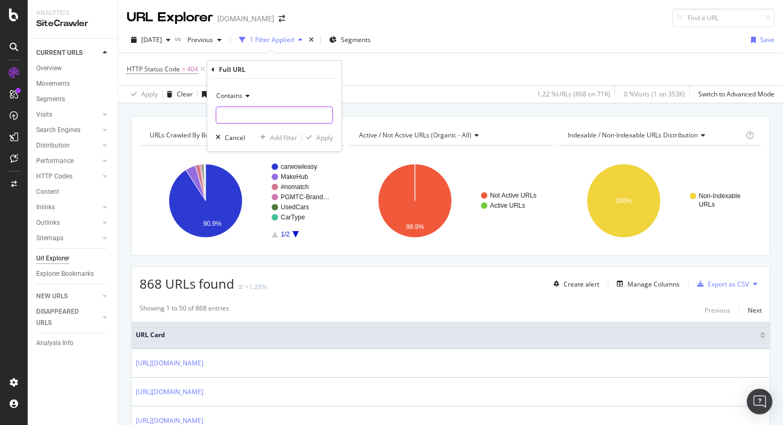
click at [260, 117] on input "text" at bounding box center [274, 115] width 116 height 17
paste input "[URL][DOMAIN_NAME]"
type input "[URL][DOMAIN_NAME]"
click at [324, 138] on div "Apply" at bounding box center [324, 137] width 17 height 9
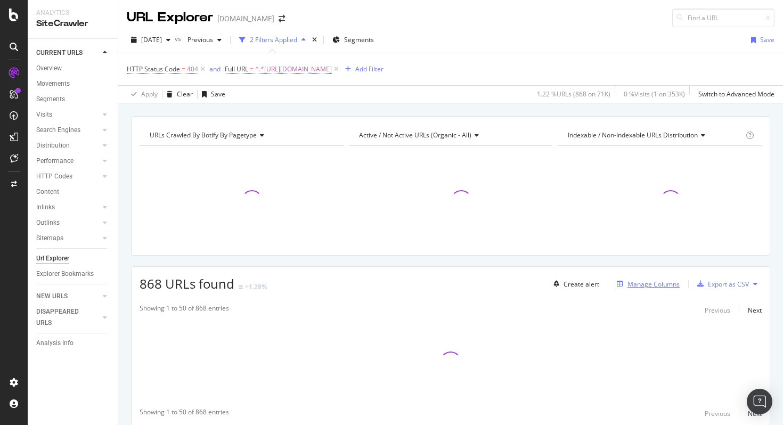
click at [647, 282] on div "Manage Columns" at bounding box center [654, 284] width 52 height 9
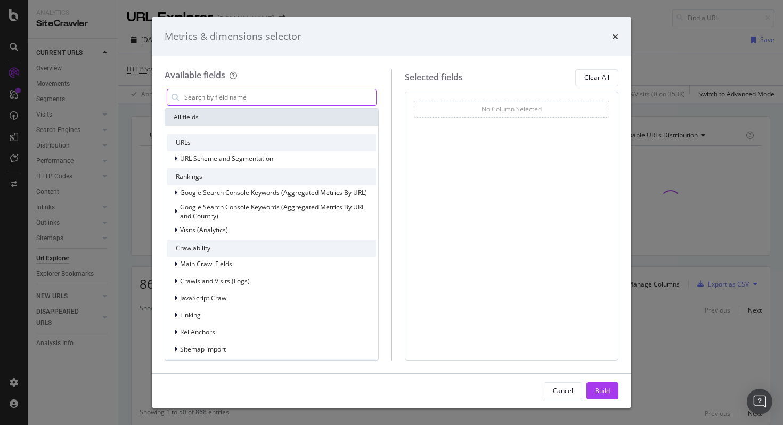
click at [212, 96] on input "modal" at bounding box center [279, 98] width 193 height 16
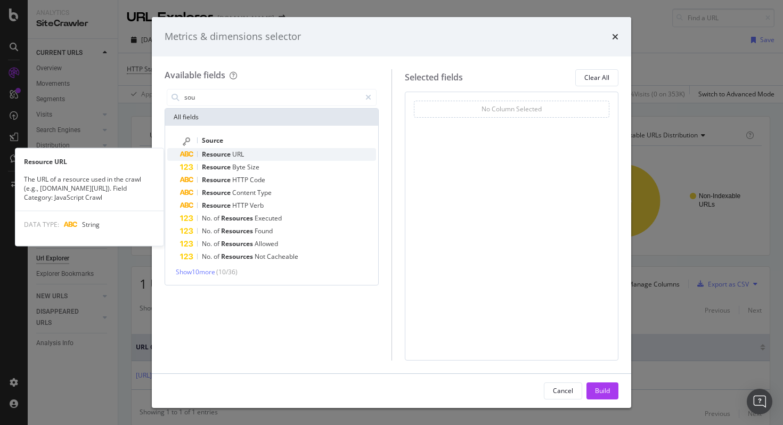
click at [227, 151] on span "Resource" at bounding box center [217, 154] width 30 height 9
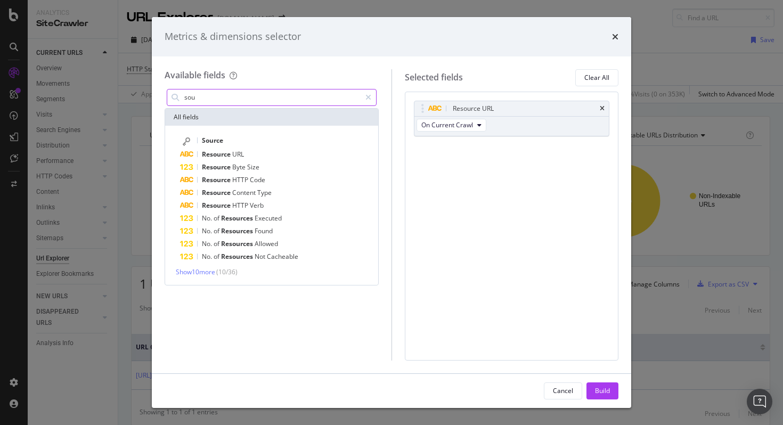
drag, startPoint x: 208, startPoint y: 100, endPoint x: 213, endPoint y: 99, distance: 5.4
click at [213, 99] on input "sou" at bounding box center [271, 98] width 177 height 16
type input "s"
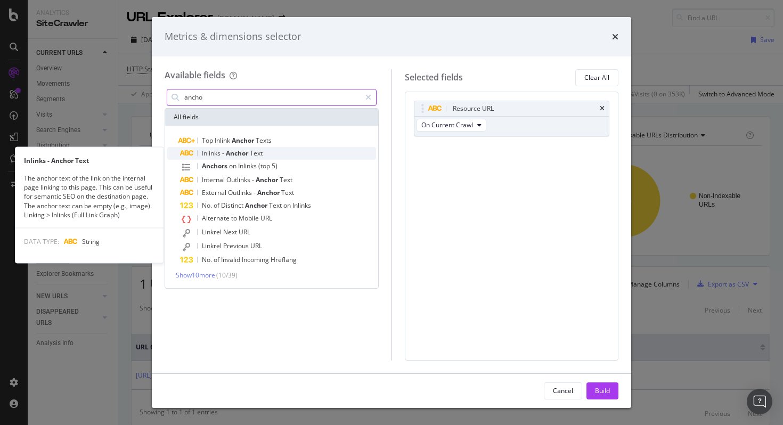
type input "ancho"
click at [224, 151] on span "-" at bounding box center [224, 153] width 4 height 9
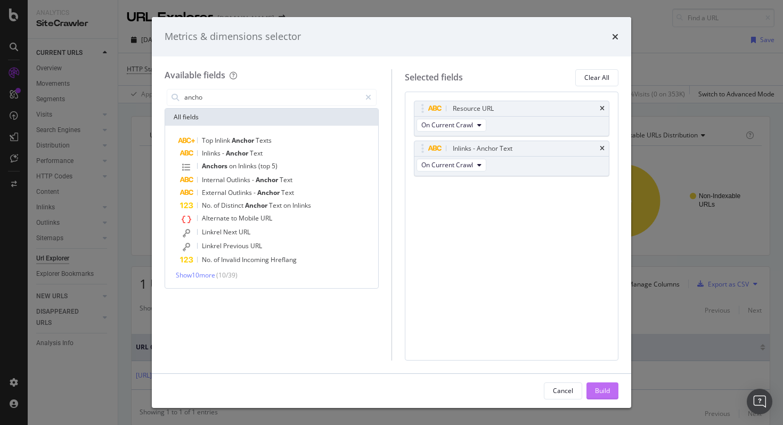
click at [604, 385] on div "Build" at bounding box center [602, 391] width 15 height 16
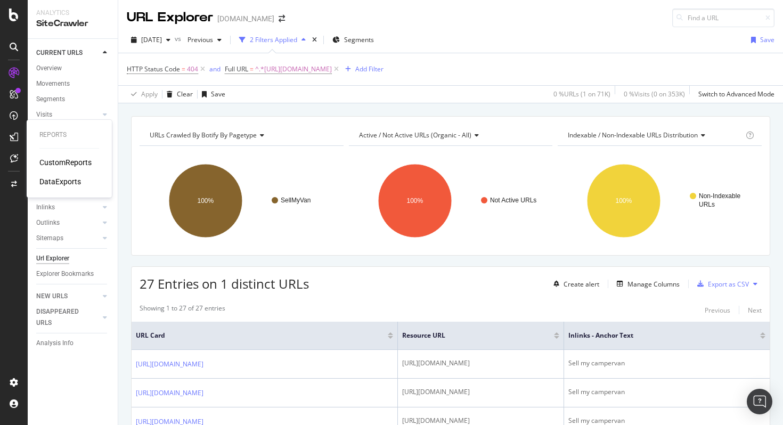
click at [54, 178] on div "DataExports" at bounding box center [60, 181] width 42 height 11
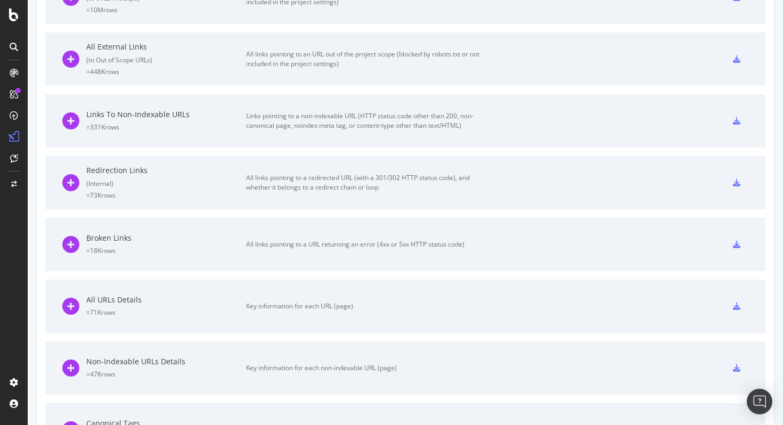
scroll to position [267, 0]
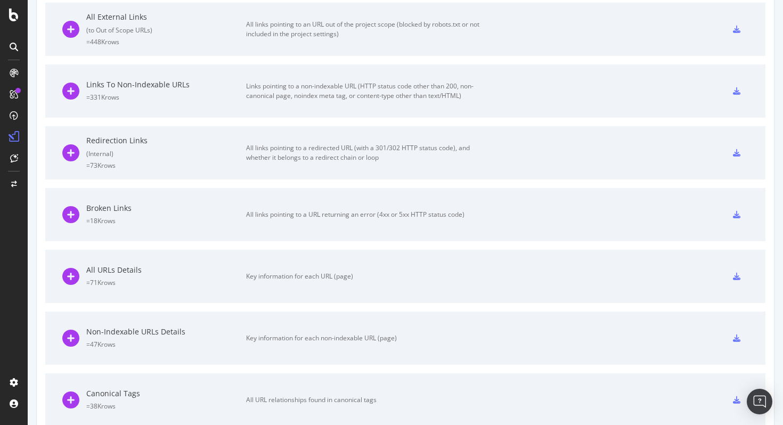
click at [119, 205] on div "Broken Links" at bounding box center [166, 208] width 160 height 11
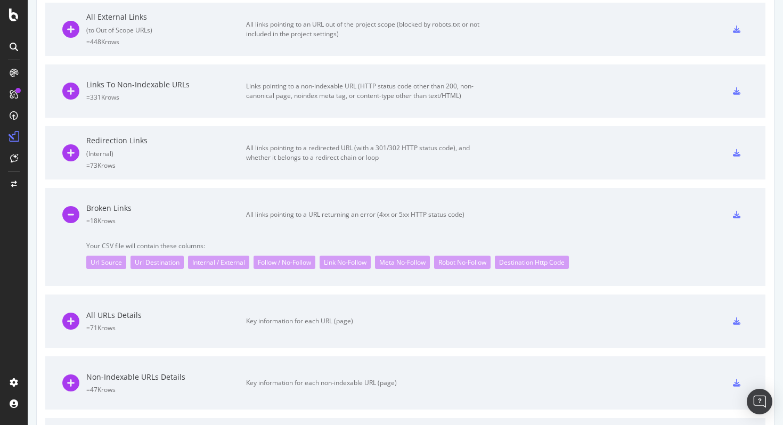
click at [733, 214] on icon at bounding box center [736, 214] width 7 height 7
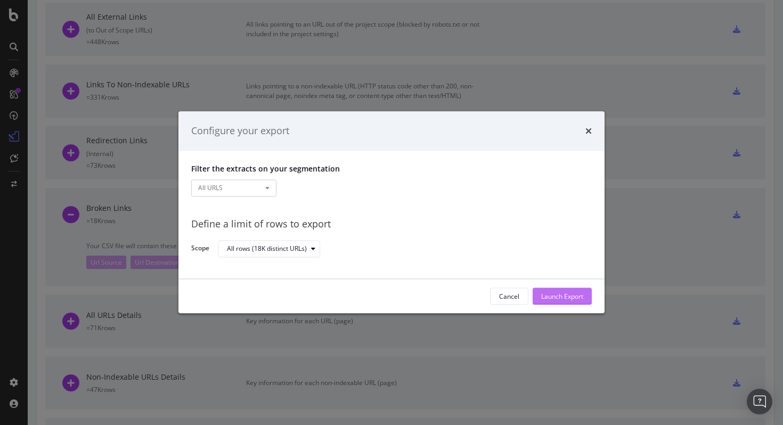
click at [564, 294] on div "Launch Export" at bounding box center [562, 296] width 42 height 9
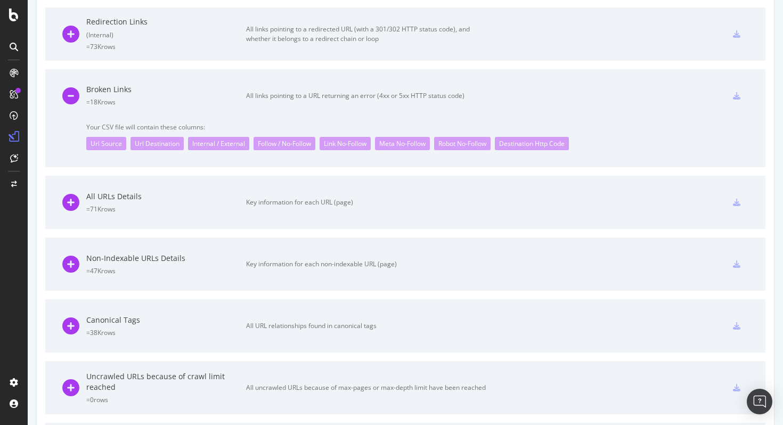
scroll to position [198, 0]
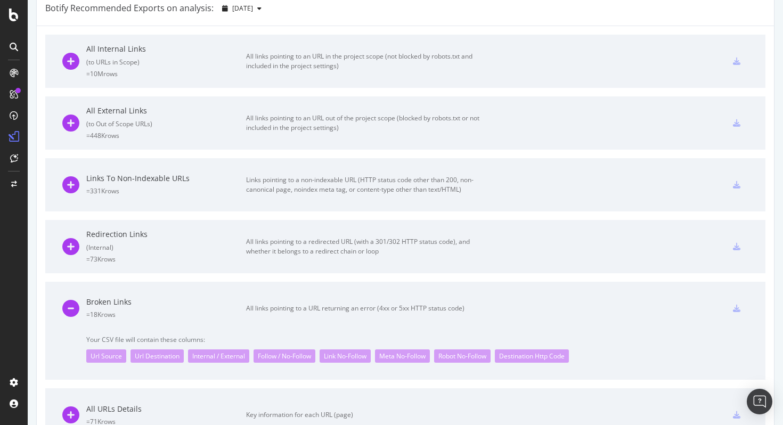
click at [104, 301] on div "Broken Links" at bounding box center [166, 302] width 160 height 11
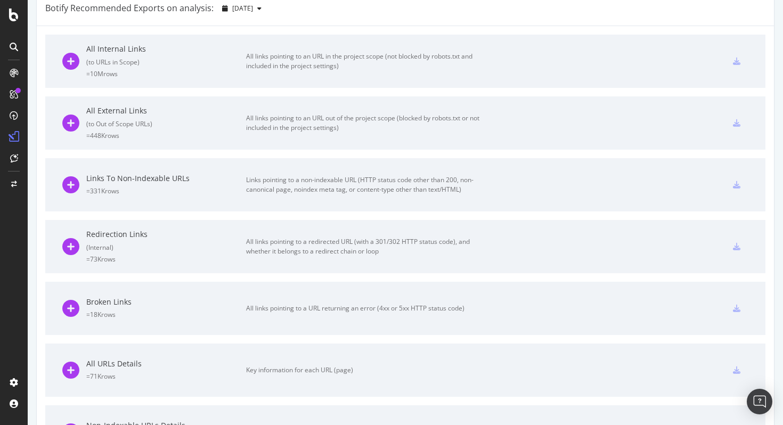
click at [104, 301] on div "Broken Links" at bounding box center [166, 302] width 160 height 11
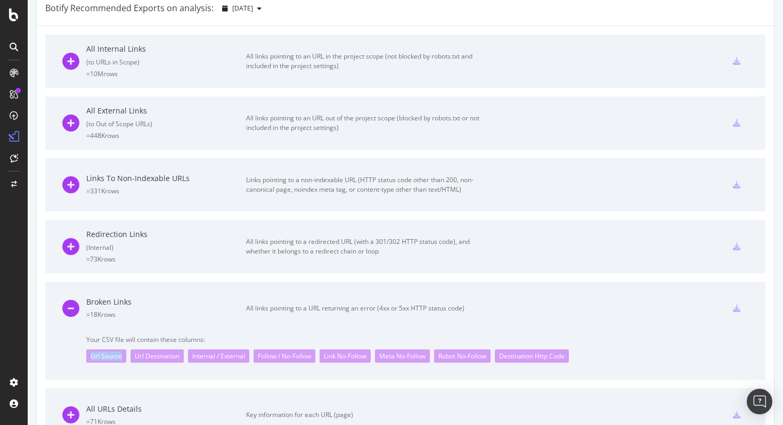
drag, startPoint x: 121, startPoint y: 358, endPoint x: 91, endPoint y: 354, distance: 30.5
click at [91, 354] on div "Url Source" at bounding box center [106, 356] width 40 height 13
copy div "Url Source"
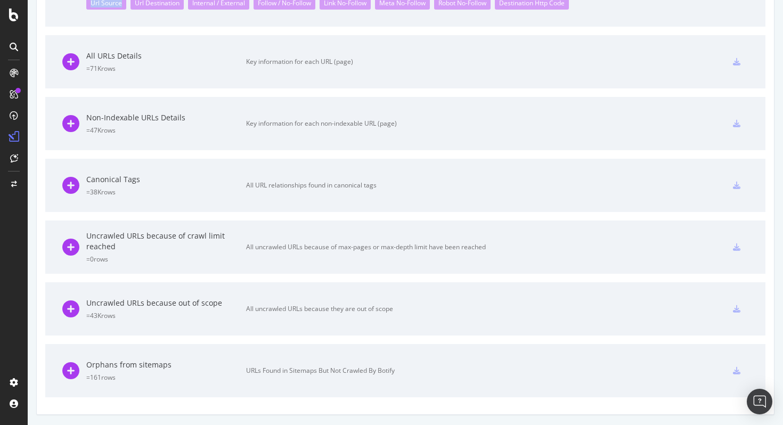
scroll to position [0, 0]
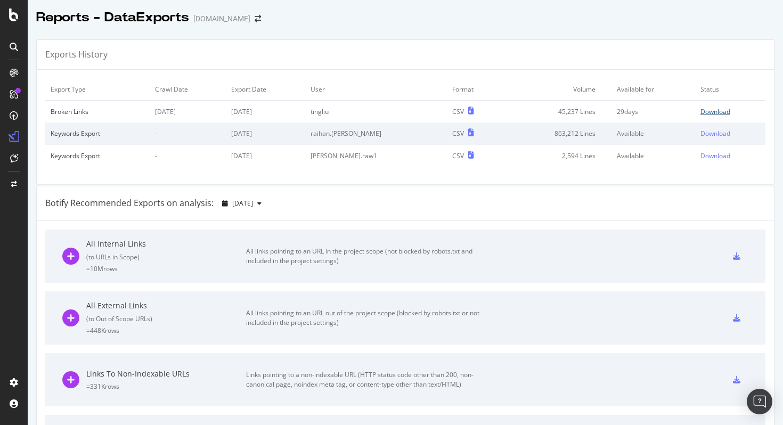
click at [701, 108] on div "Download" at bounding box center [716, 111] width 30 height 9
